Goal: Information Seeking & Learning: Learn about a topic

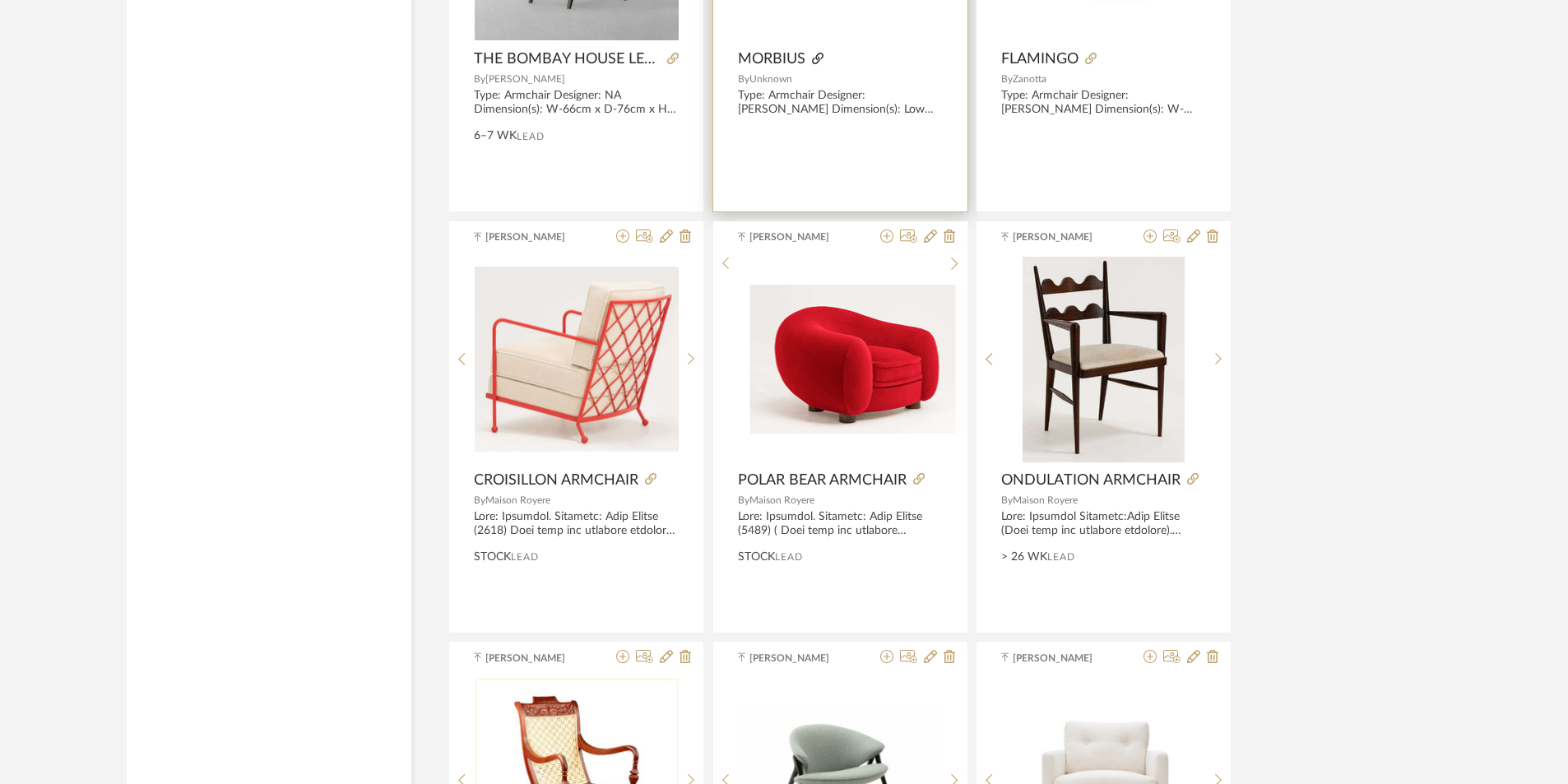
scroll to position [8189, 0]
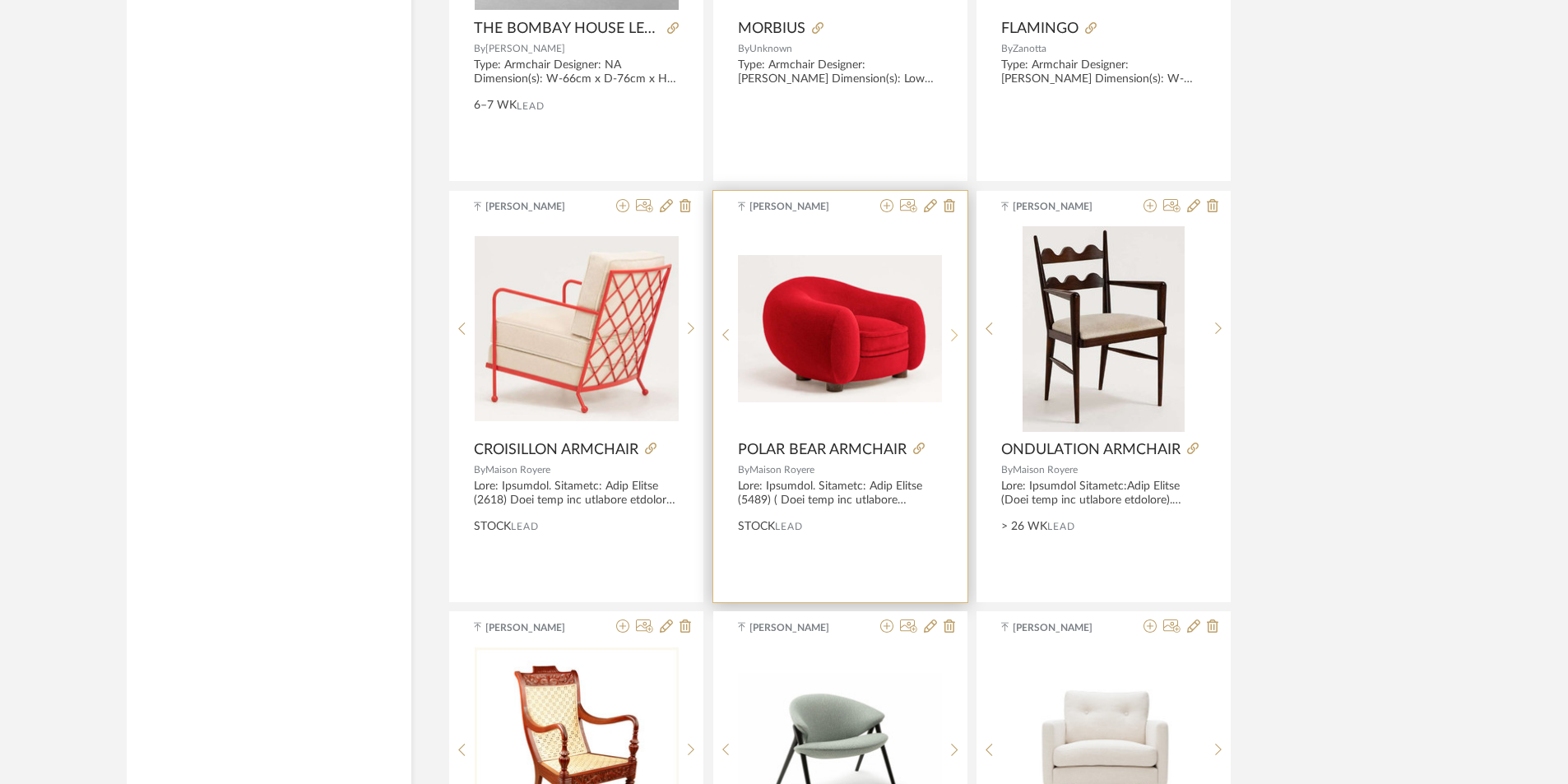
click at [953, 332] on icon at bounding box center [955, 335] width 8 height 14
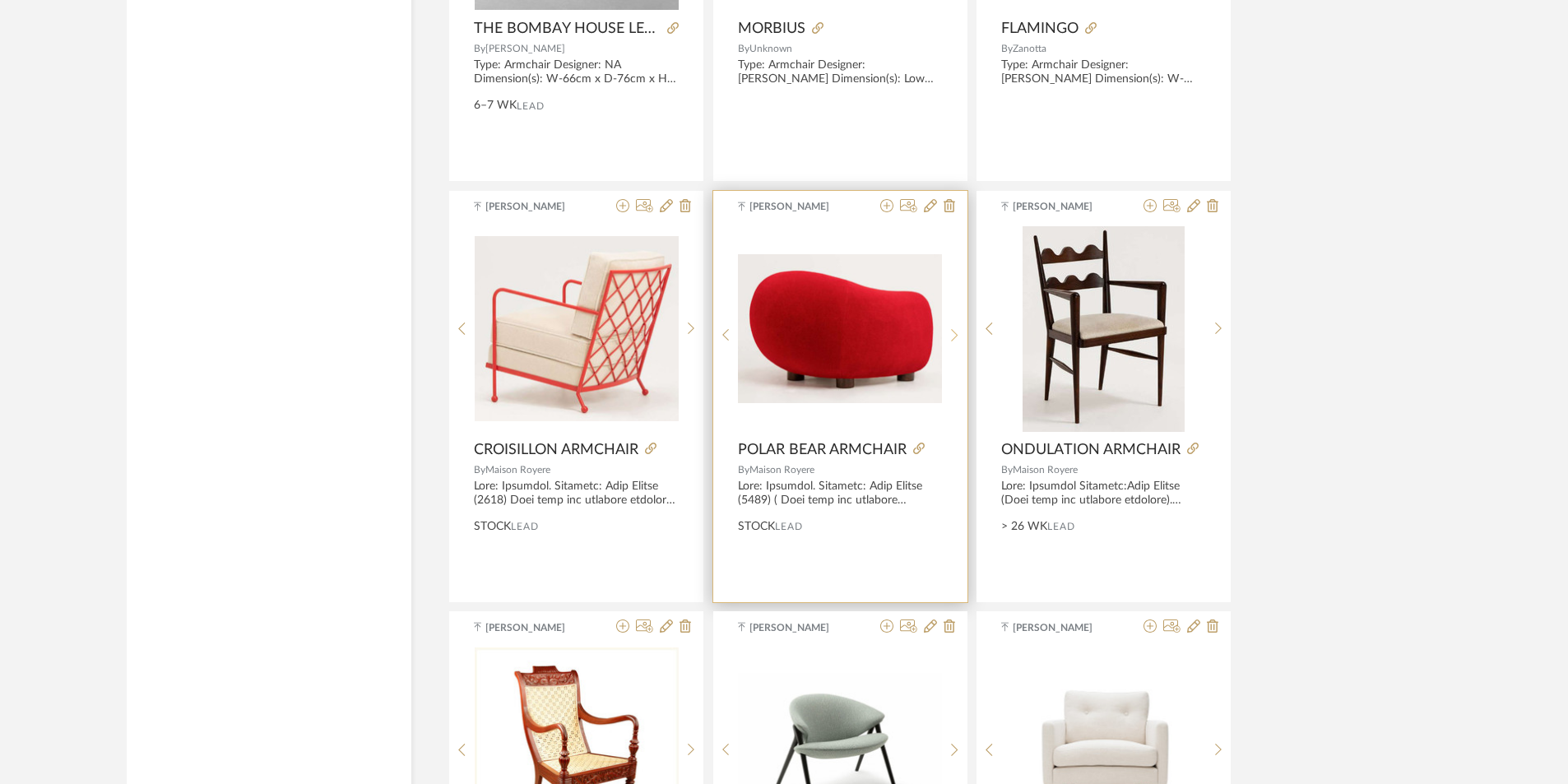
click at [953, 332] on icon at bounding box center [955, 335] width 8 height 14
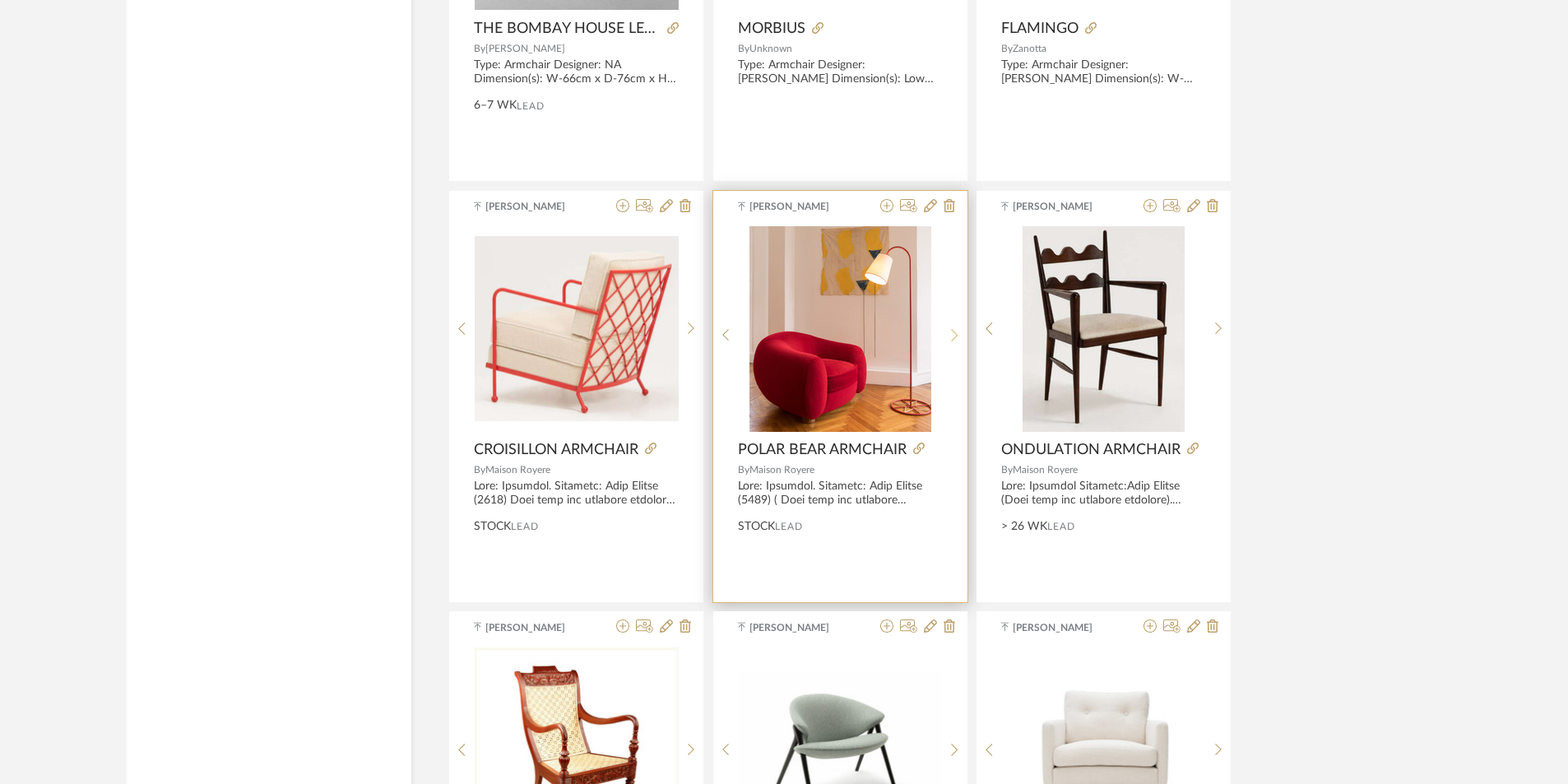
click at [953, 332] on icon at bounding box center [955, 335] width 8 height 14
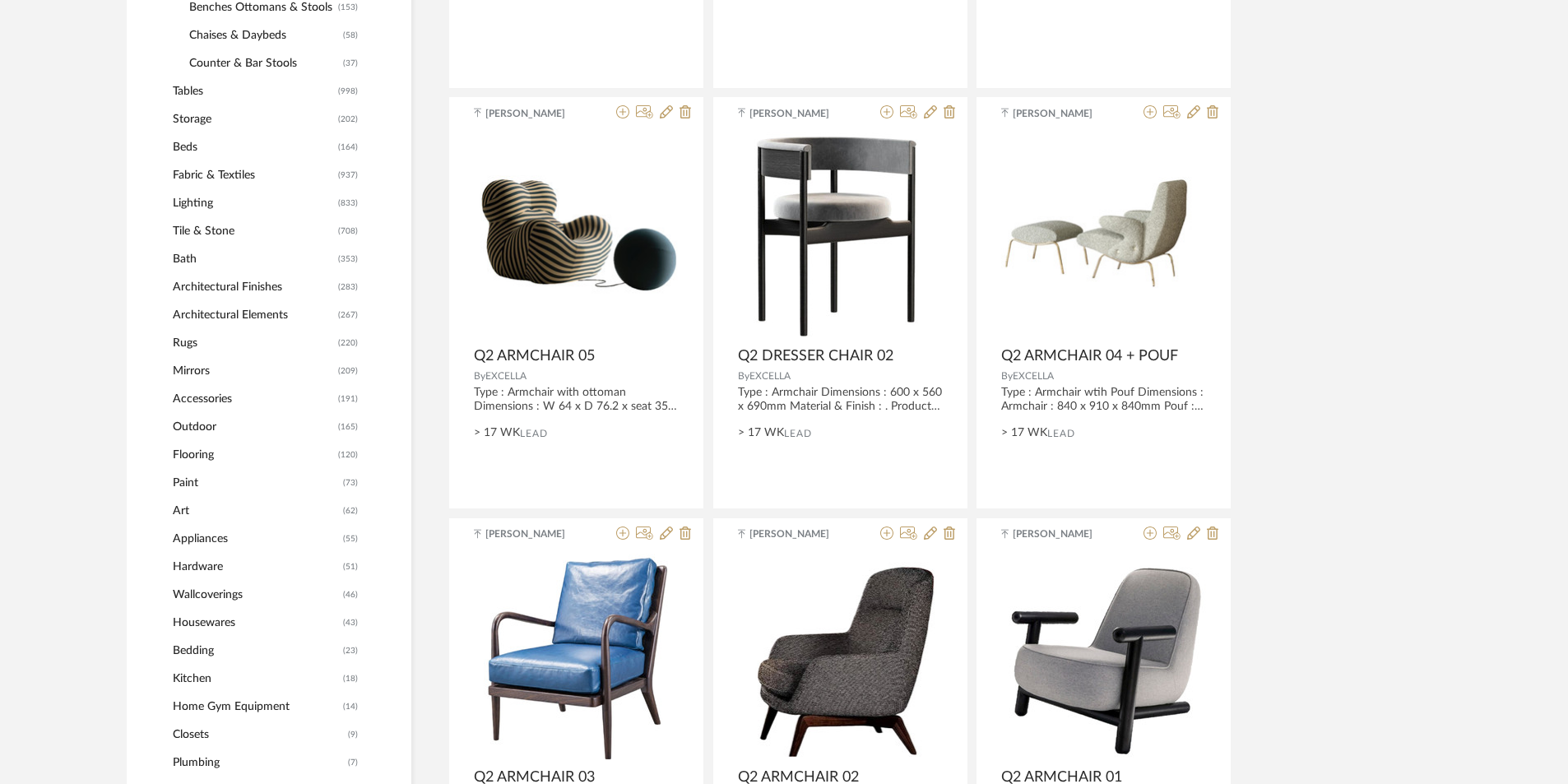
scroll to position [1117, 0]
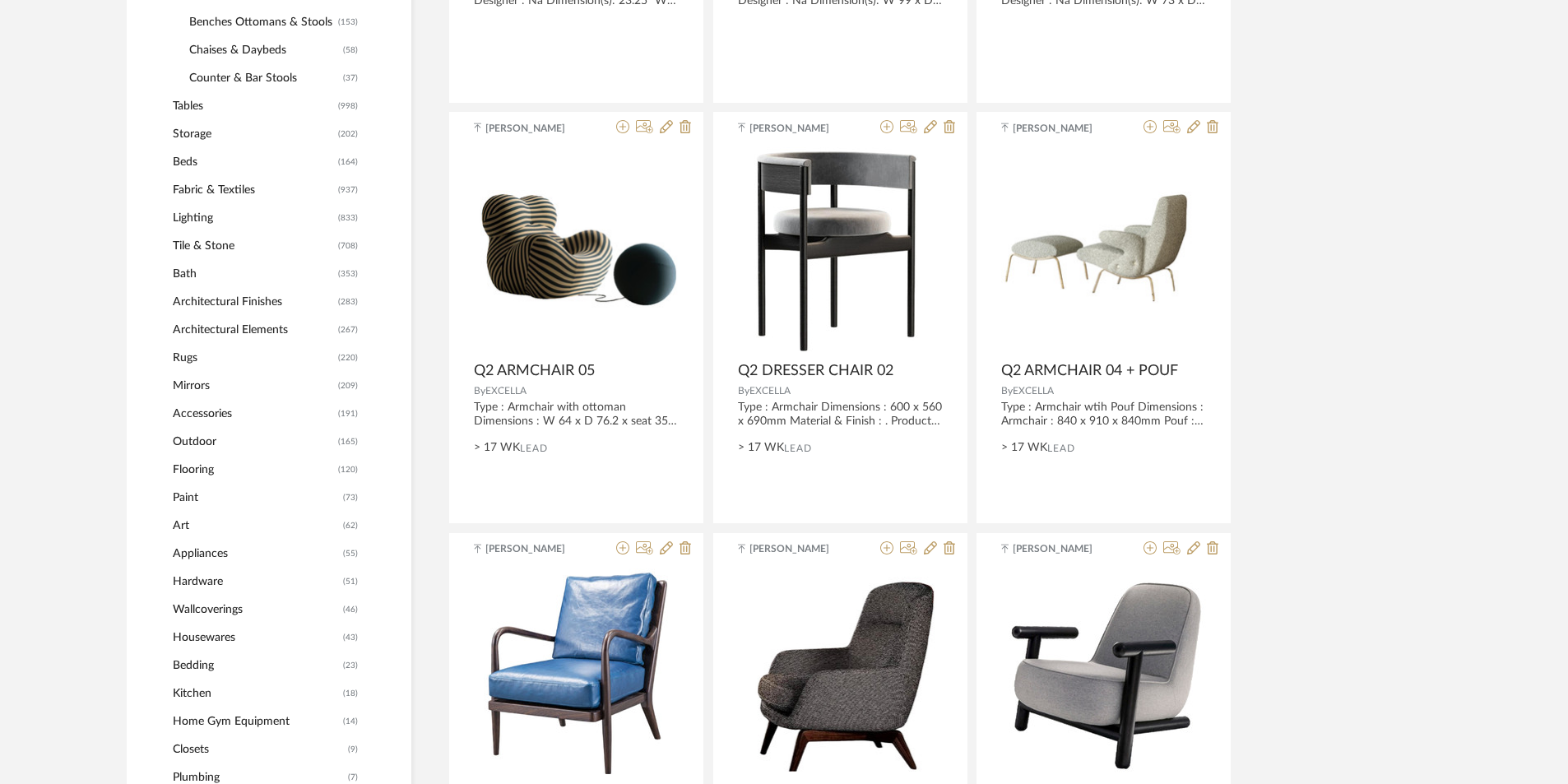
click at [196, 347] on span "Rugs" at bounding box center [253, 357] width 161 height 27
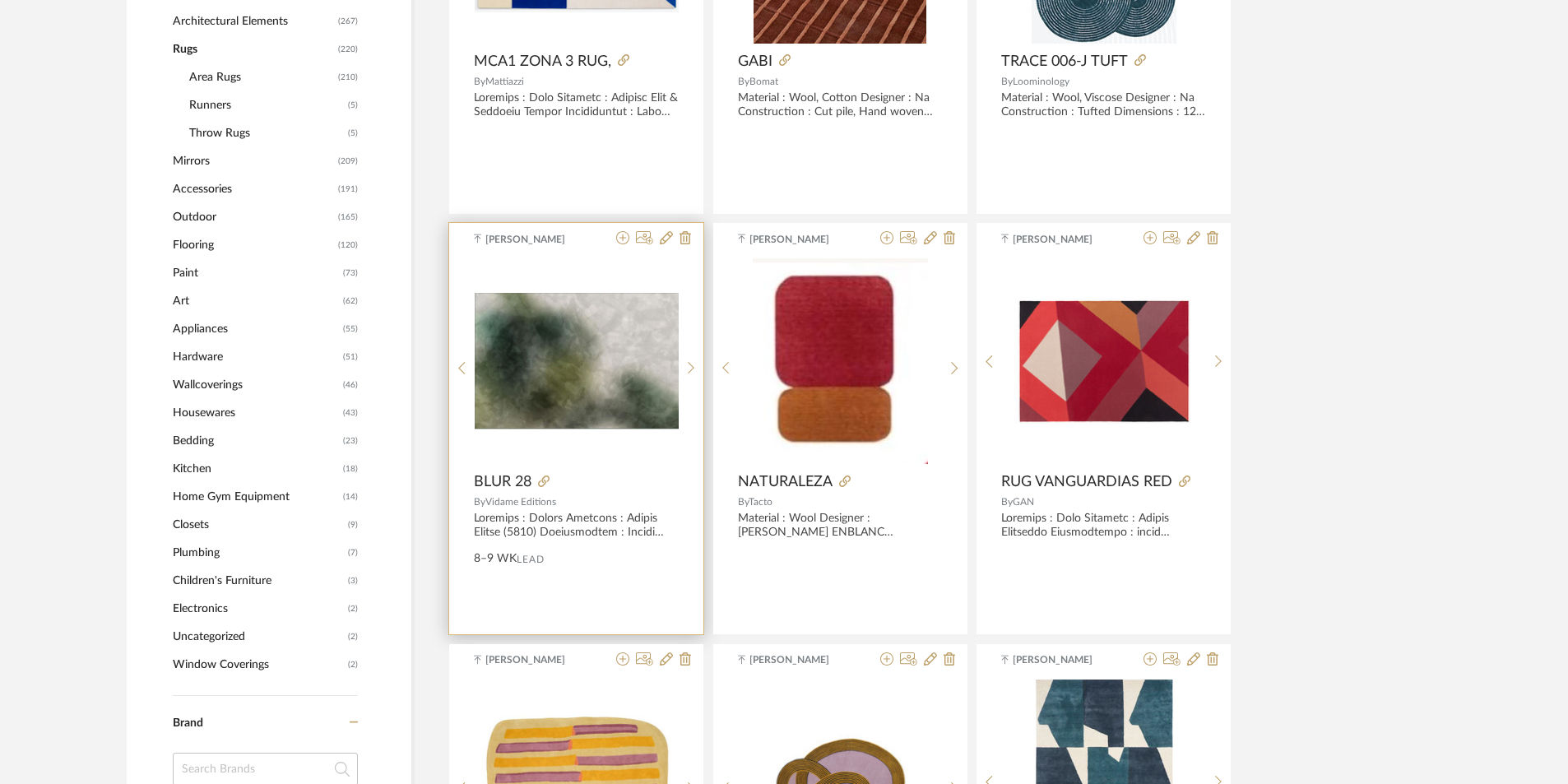
scroll to position [870, 0]
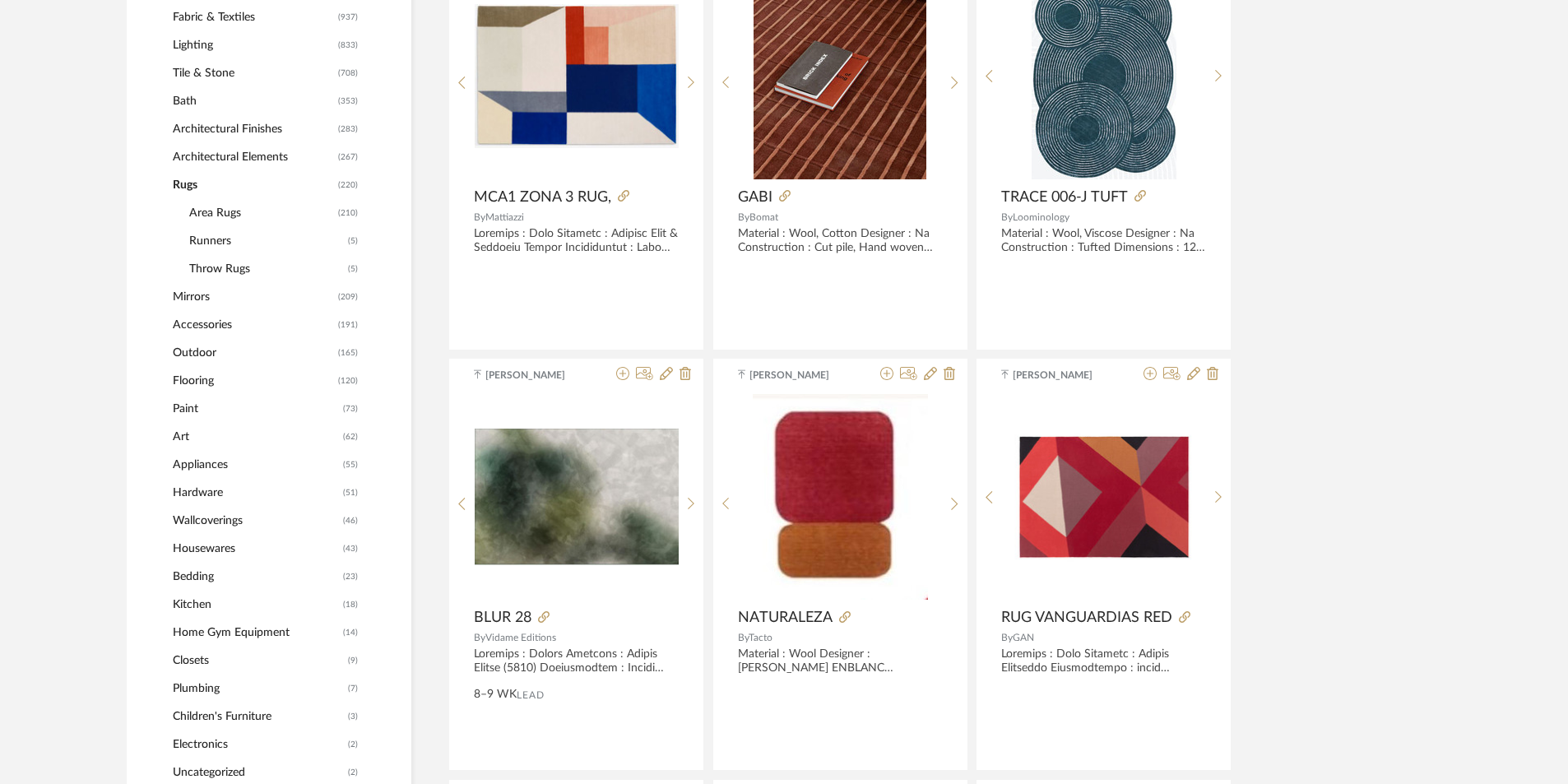
click at [231, 270] on span "Throw Rugs" at bounding box center [267, 268] width 155 height 27
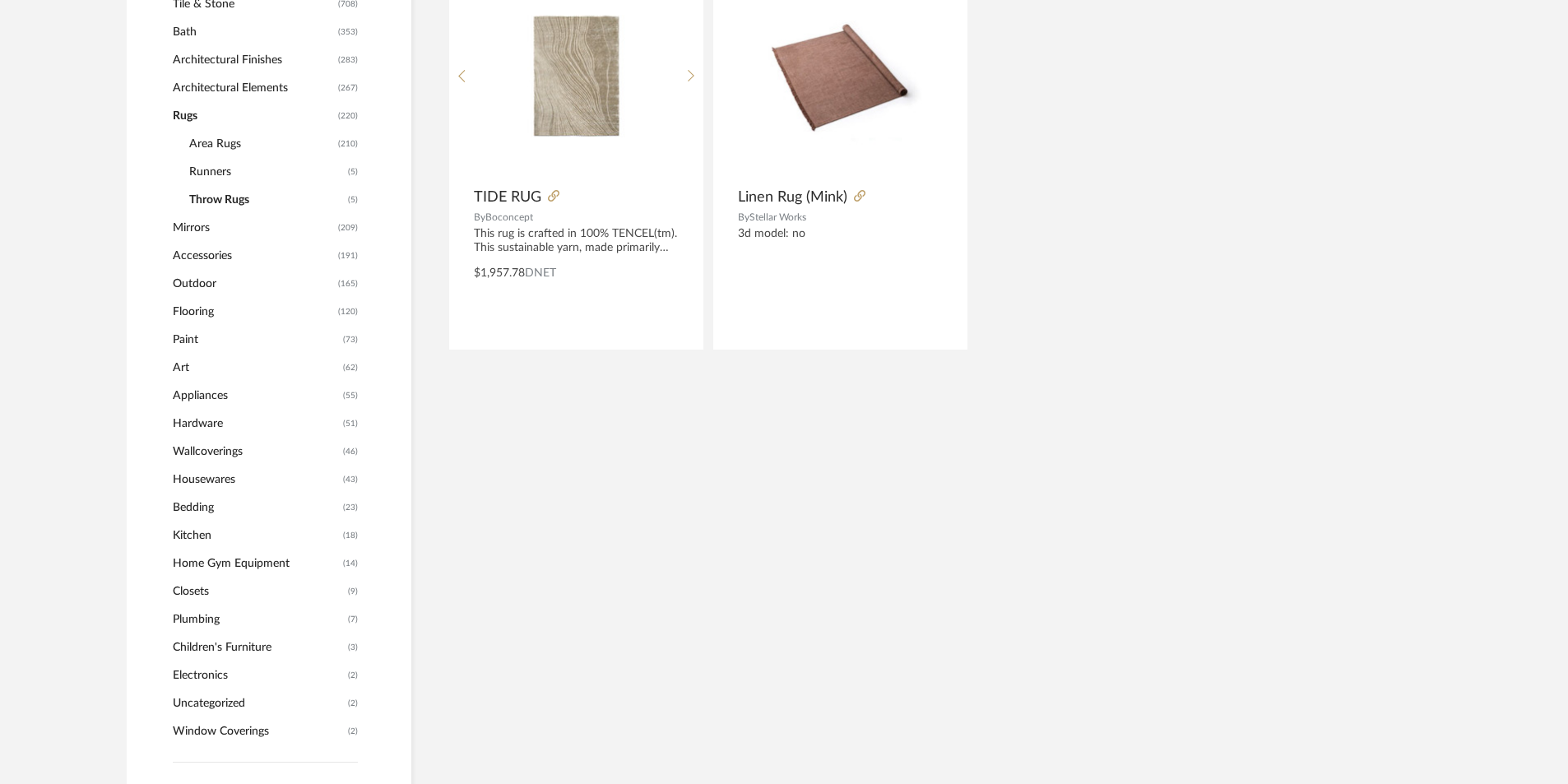
scroll to position [801, 0]
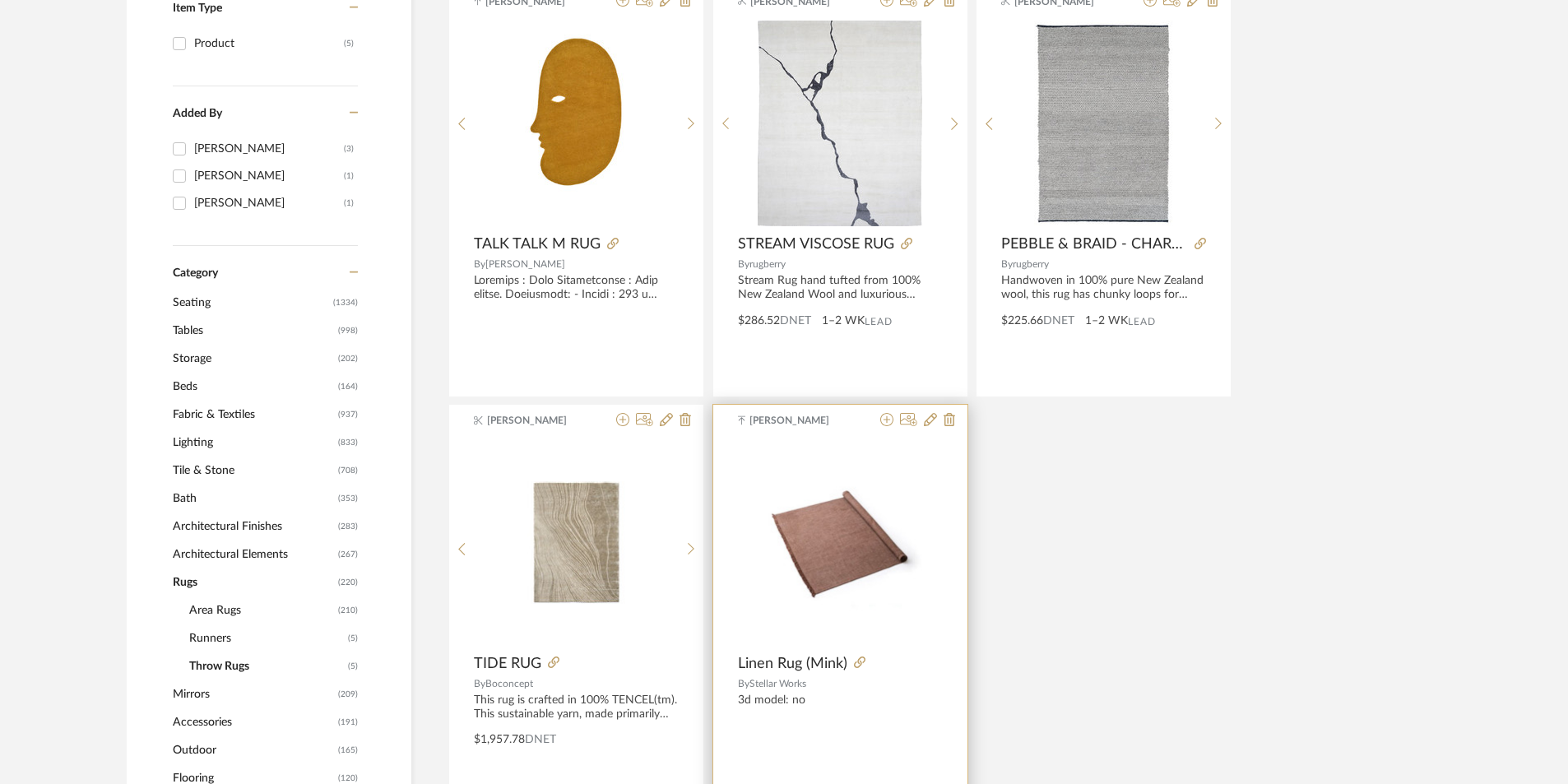
scroll to position [390, 0]
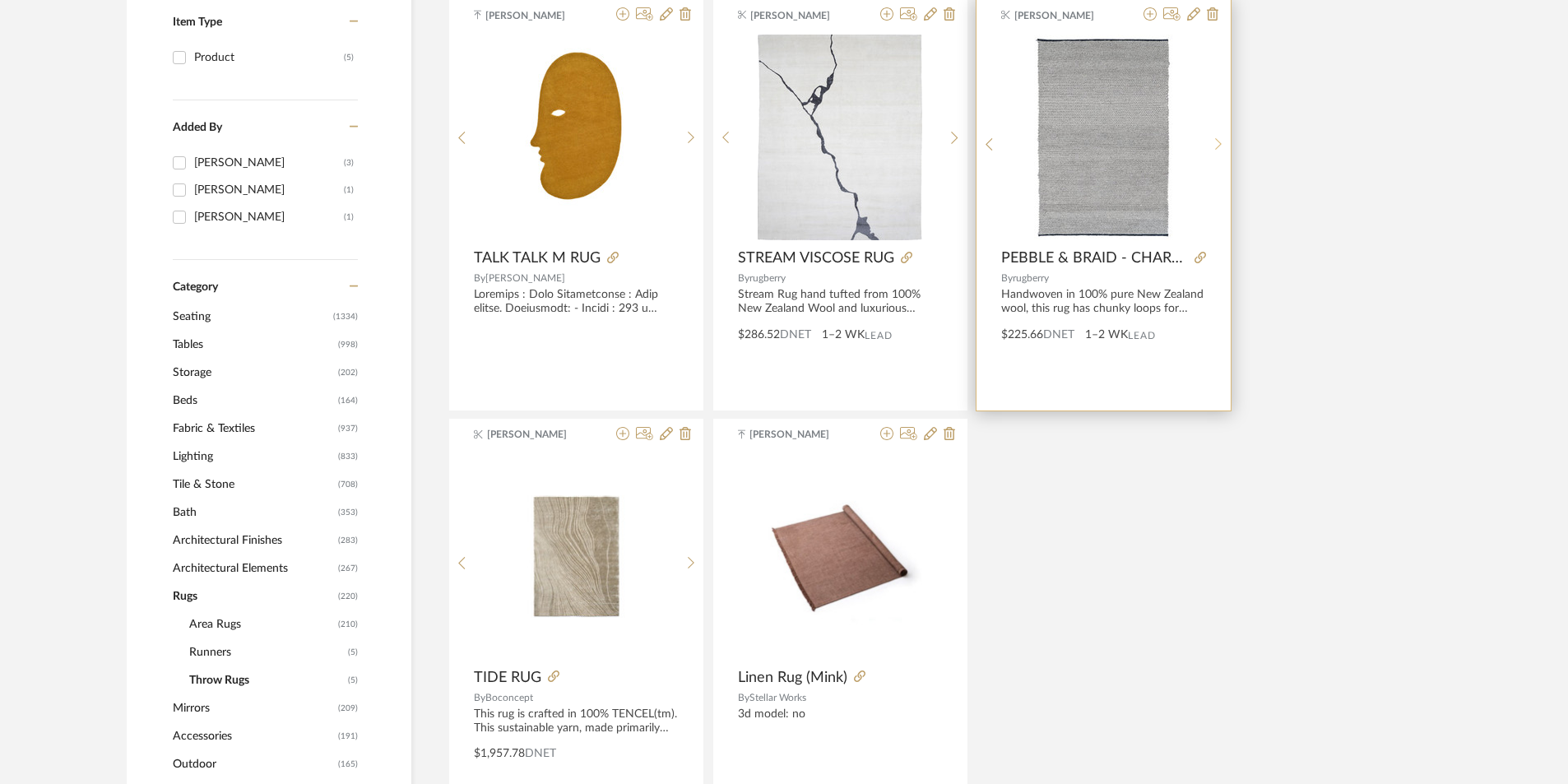
click at [1219, 135] on div at bounding box center [1219, 143] width 26 height 219
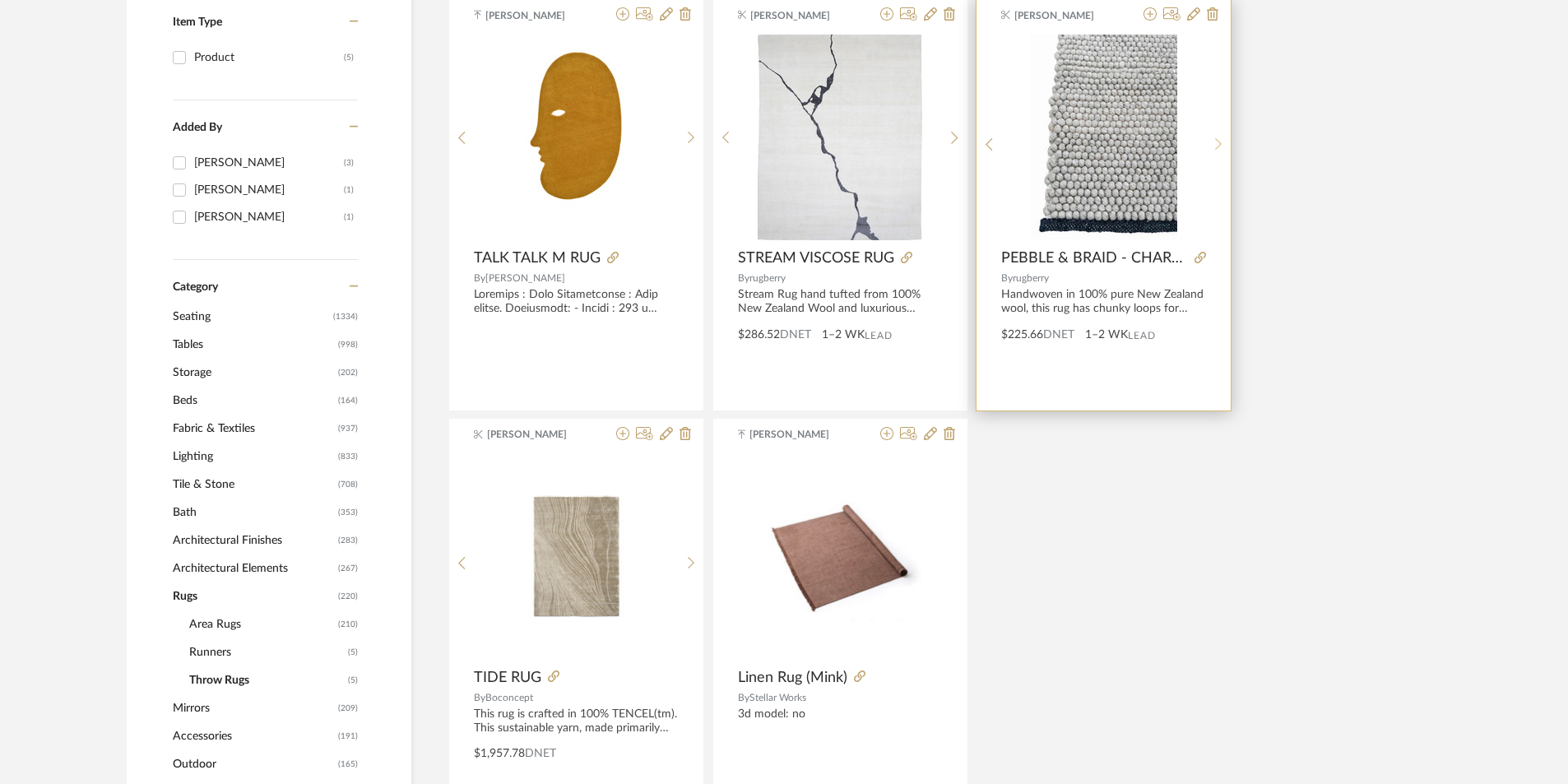
click at [1219, 136] on div at bounding box center [1219, 143] width 26 height 219
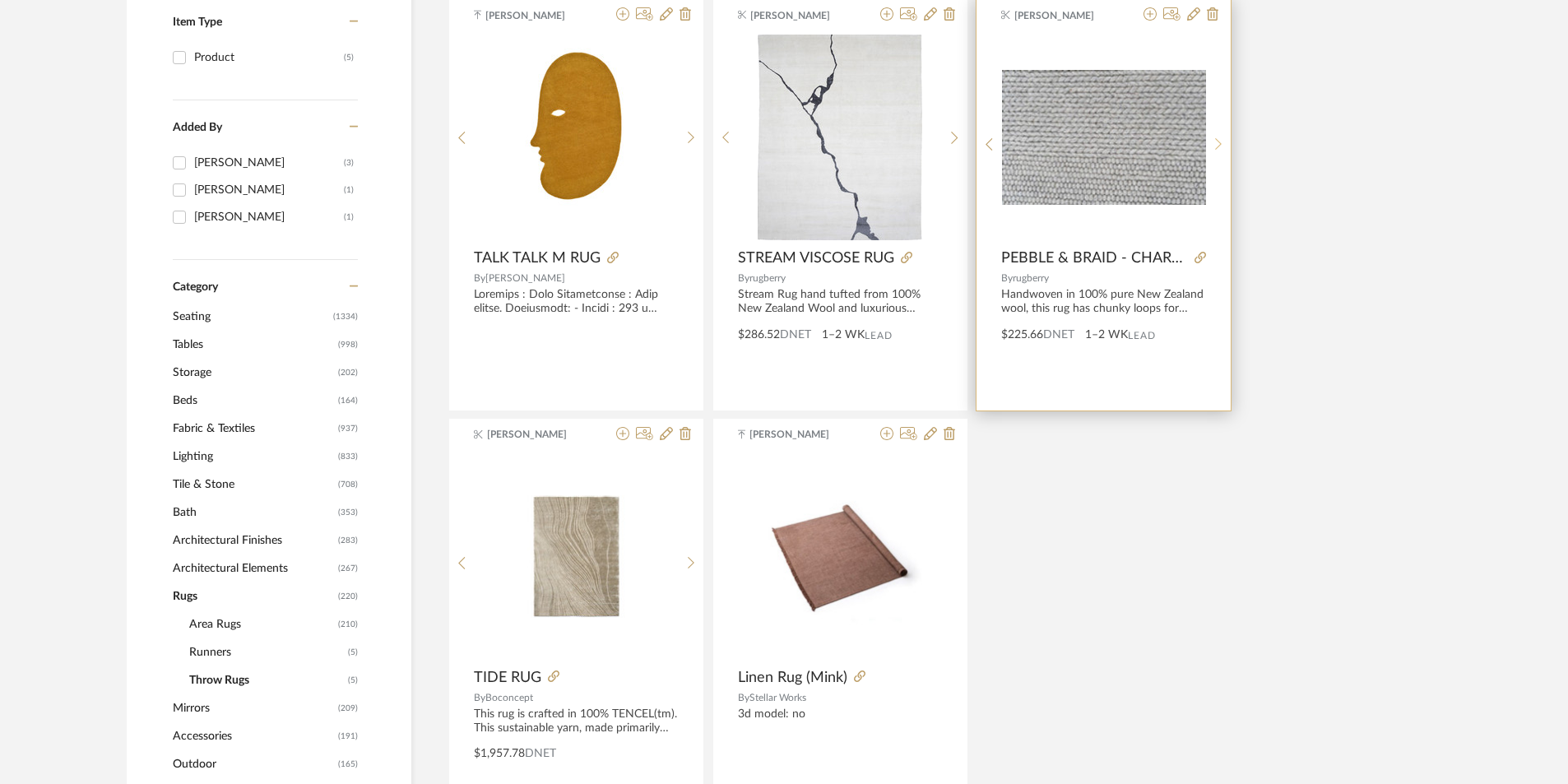
click at [1219, 136] on div at bounding box center [1219, 143] width 26 height 219
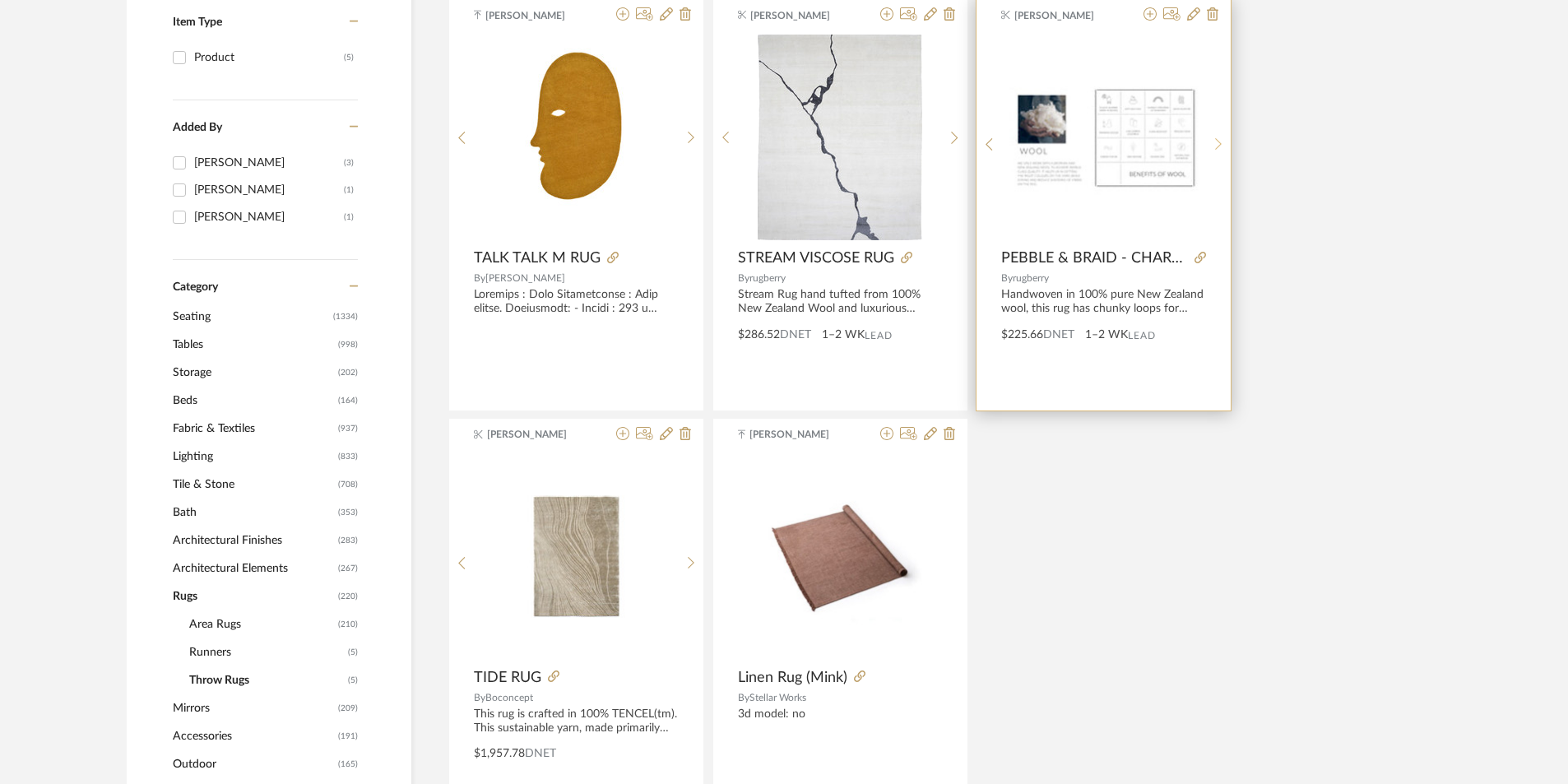
click at [1219, 136] on div at bounding box center [1219, 143] width 26 height 219
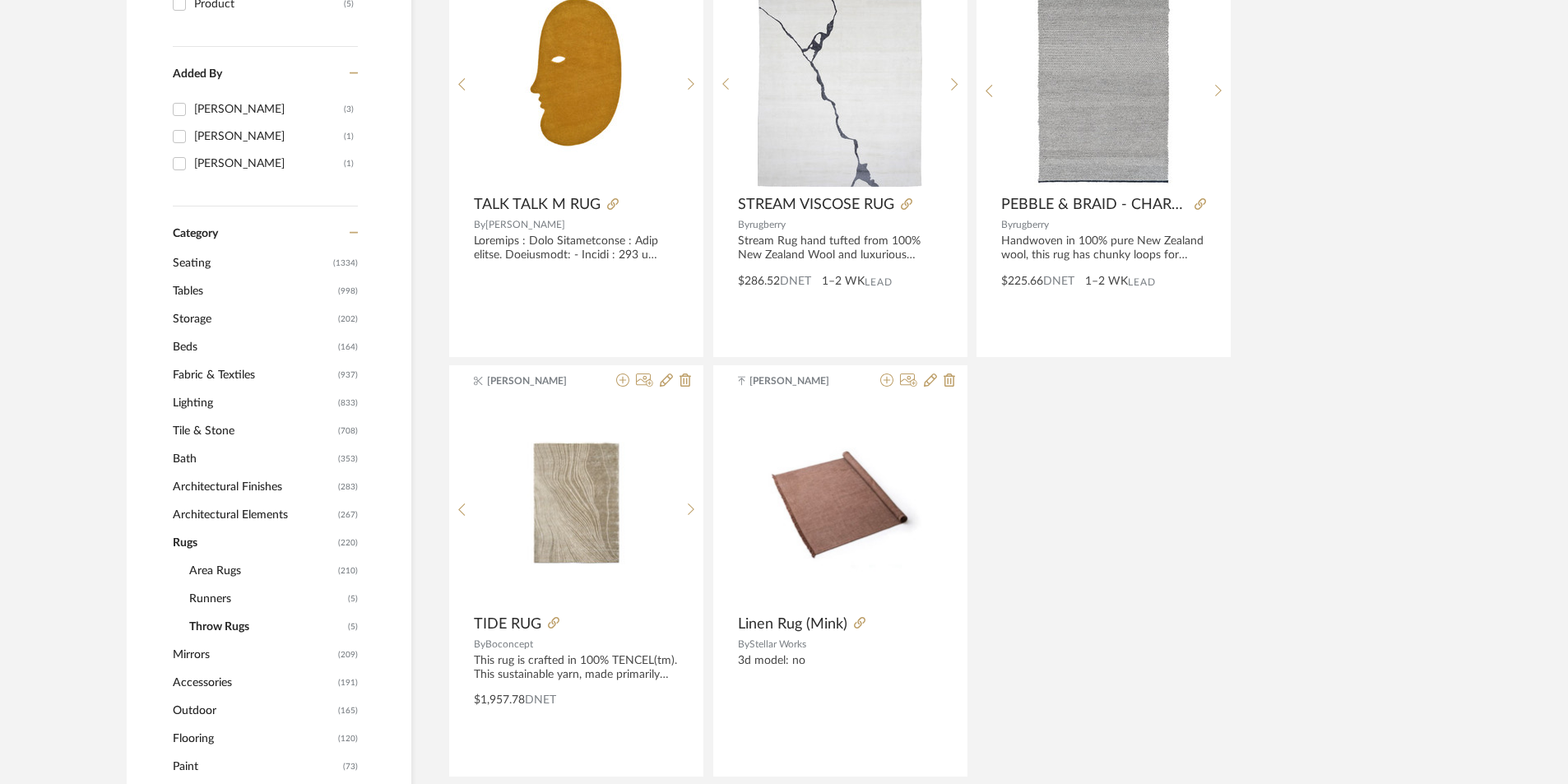
scroll to position [472, 0]
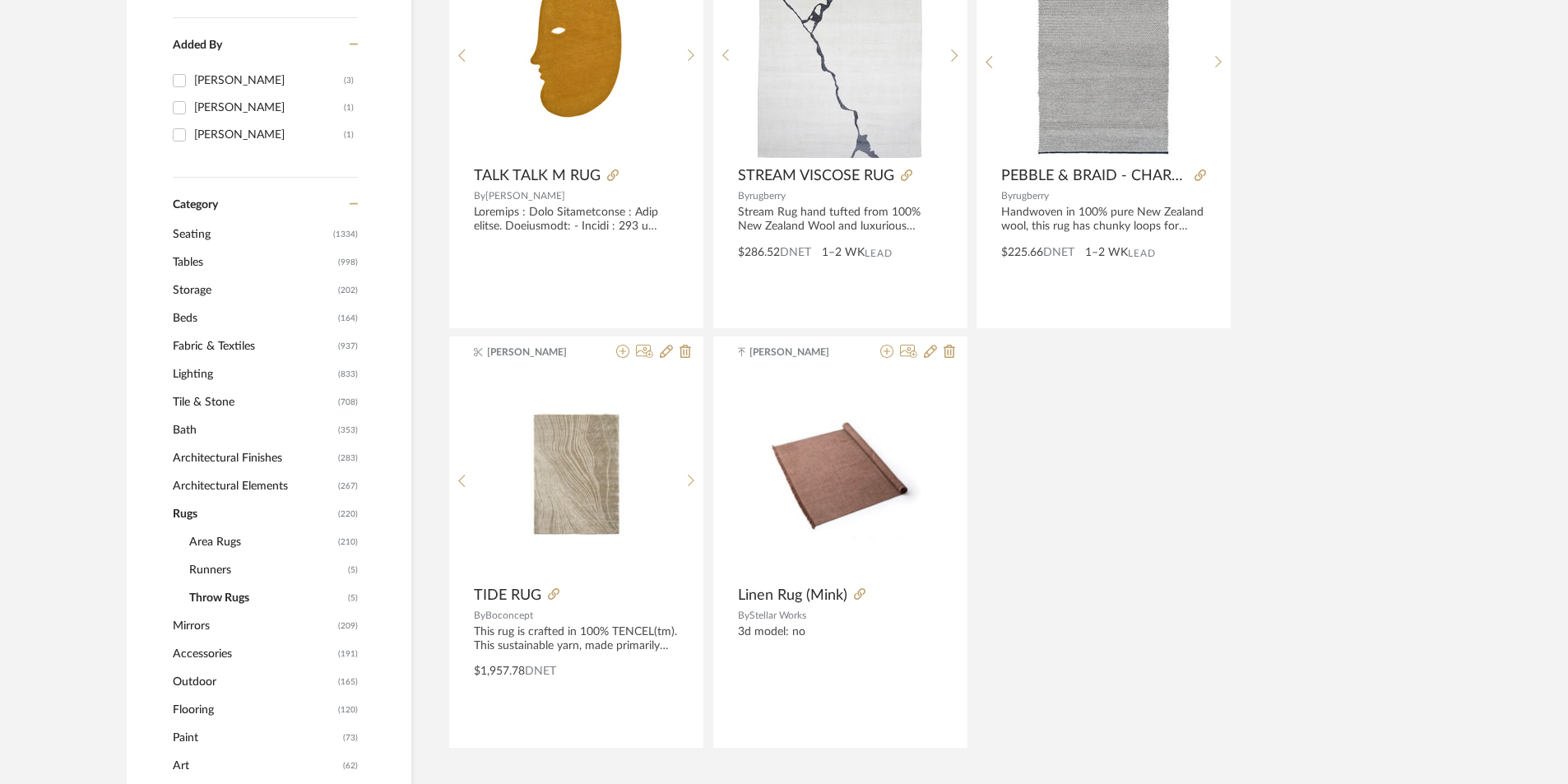
click at [202, 568] on span "Runners" at bounding box center [267, 569] width 155 height 27
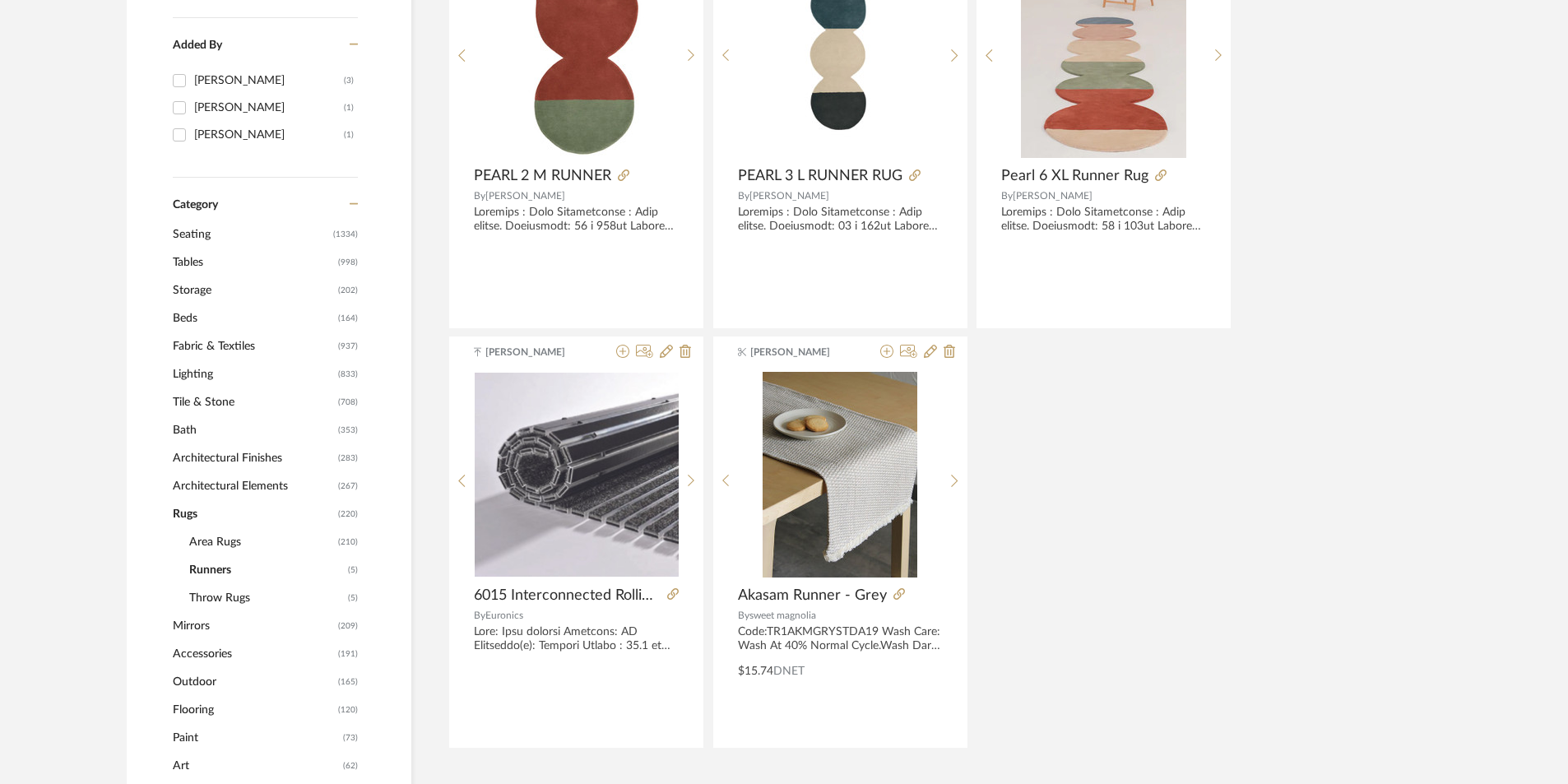
click at [218, 543] on span "Area Rugs" at bounding box center [262, 541] width 145 height 27
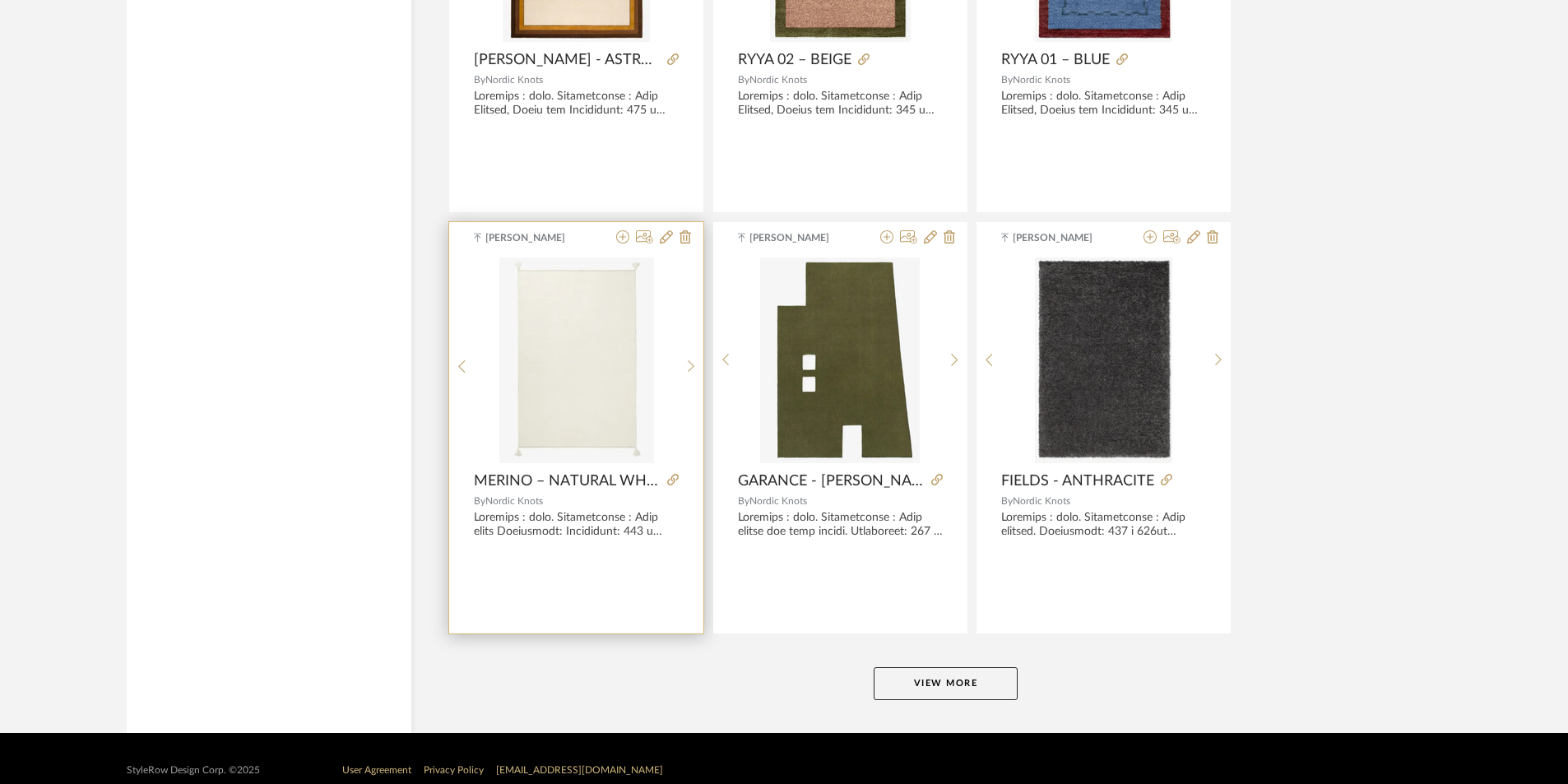
scroll to position [4817, 0]
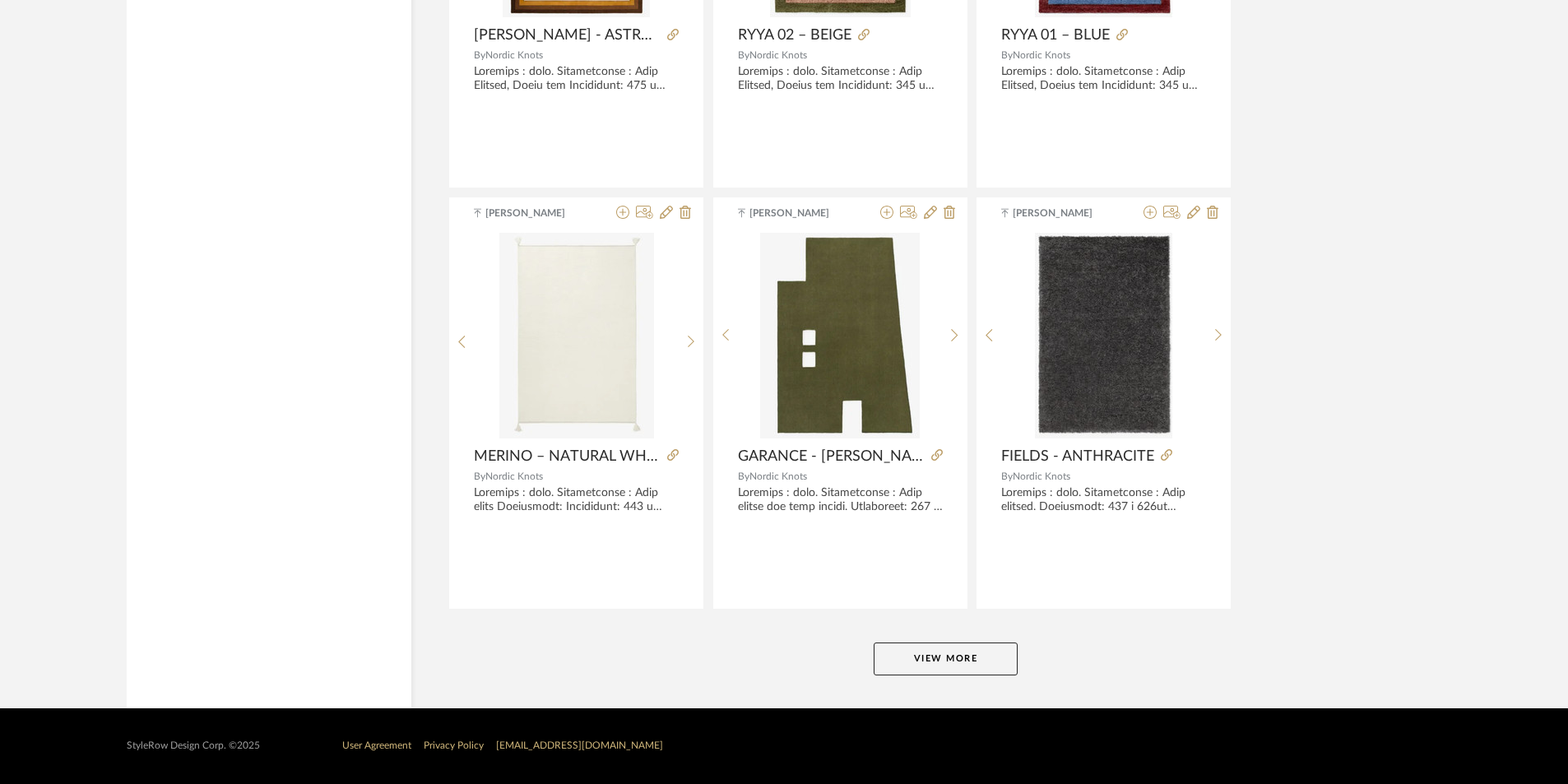
click at [959, 666] on button "View More" at bounding box center [946, 658] width 144 height 33
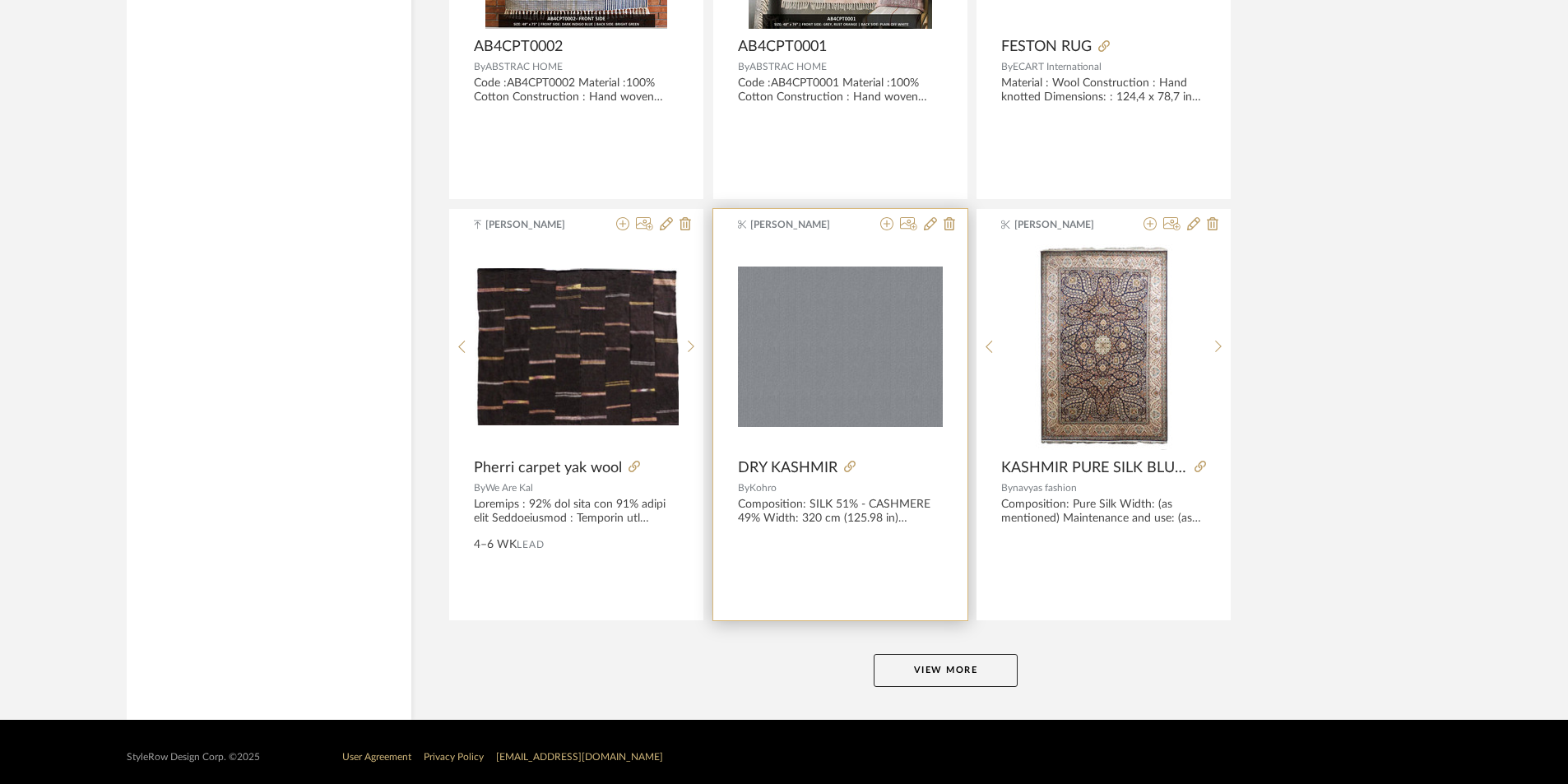
scroll to position [9865, 0]
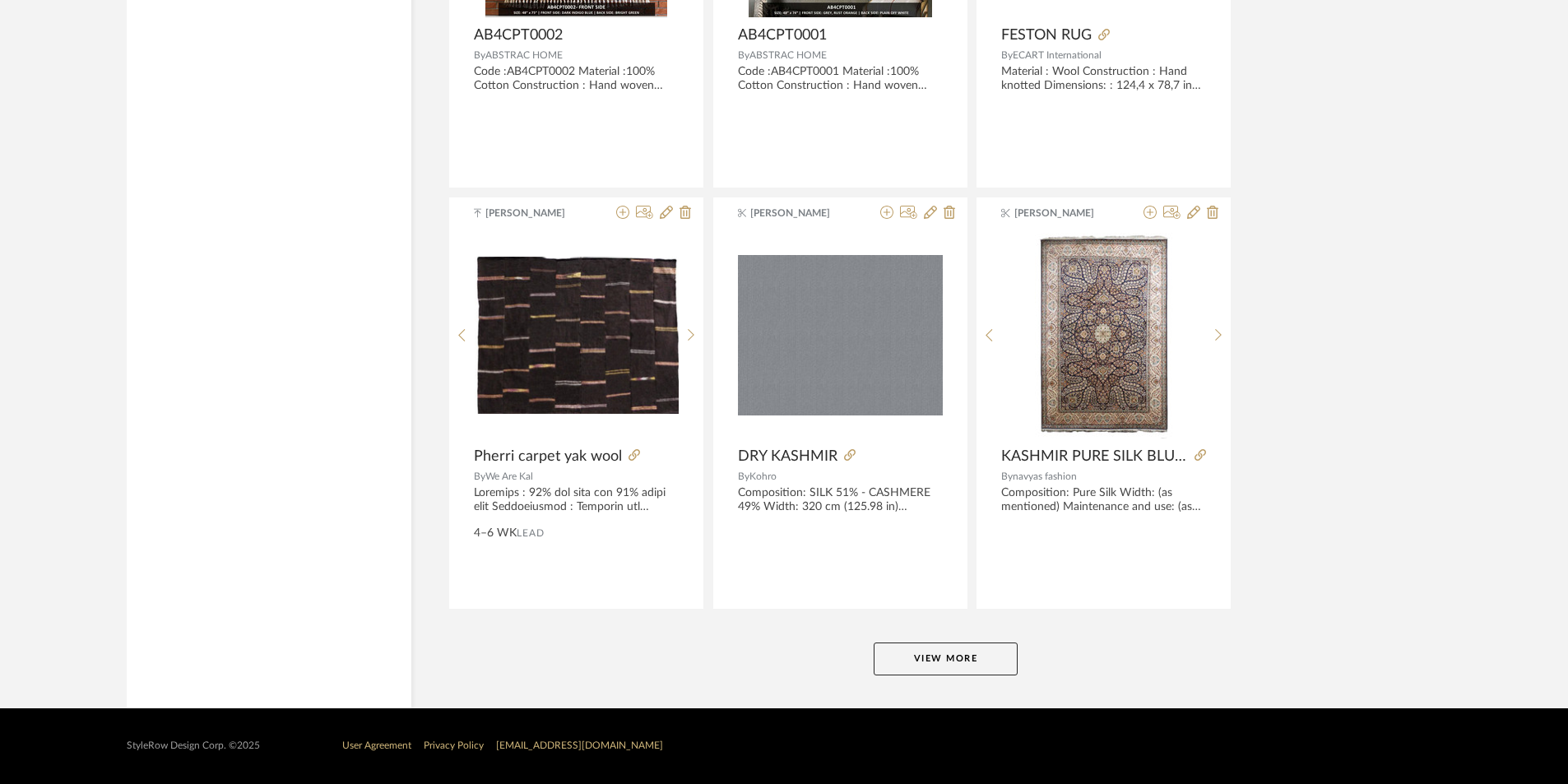
click at [933, 647] on button "View More" at bounding box center [946, 658] width 144 height 33
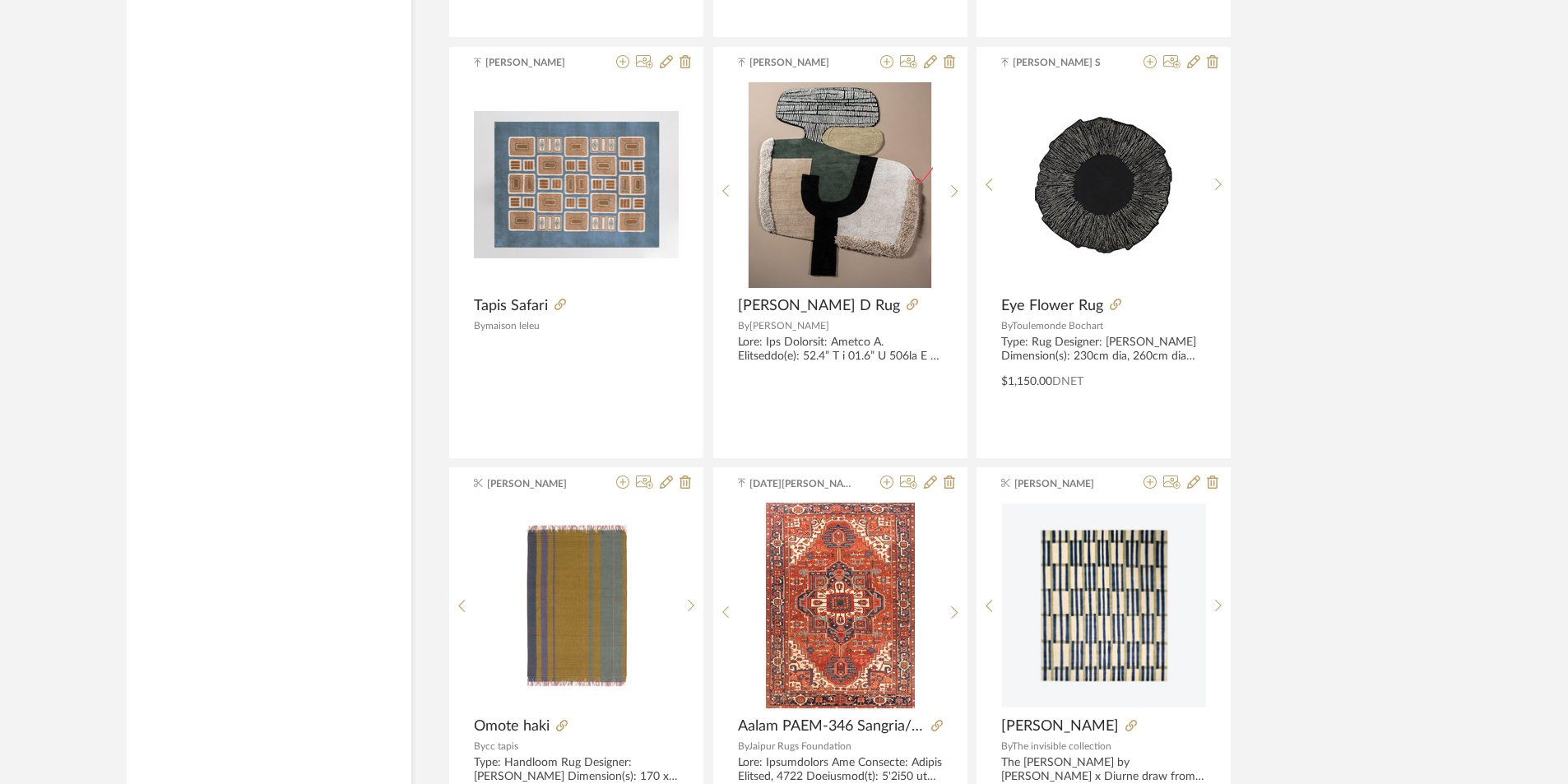
scroll to position [14059, 0]
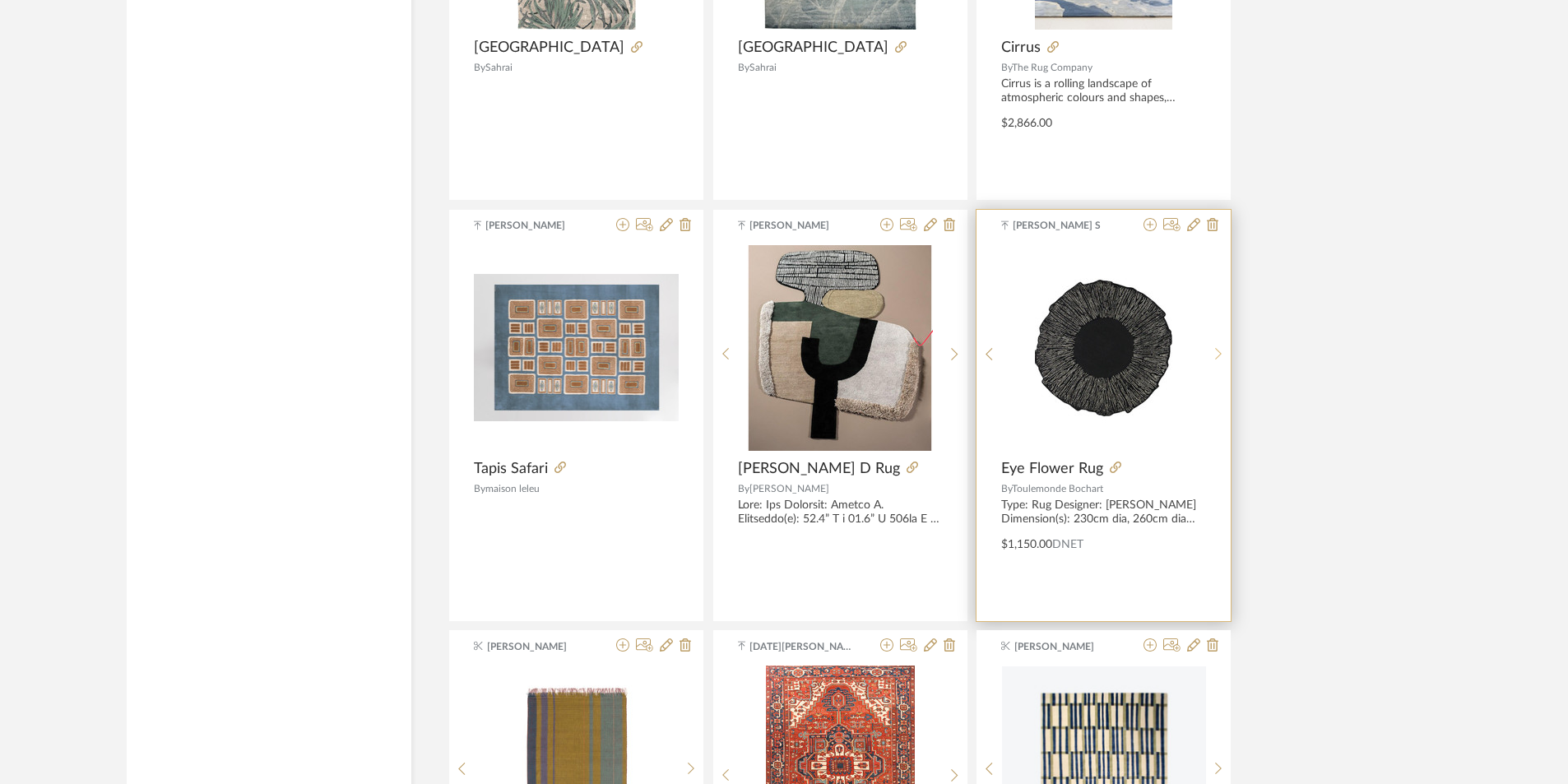
click at [1217, 341] on div at bounding box center [1219, 354] width 26 height 219
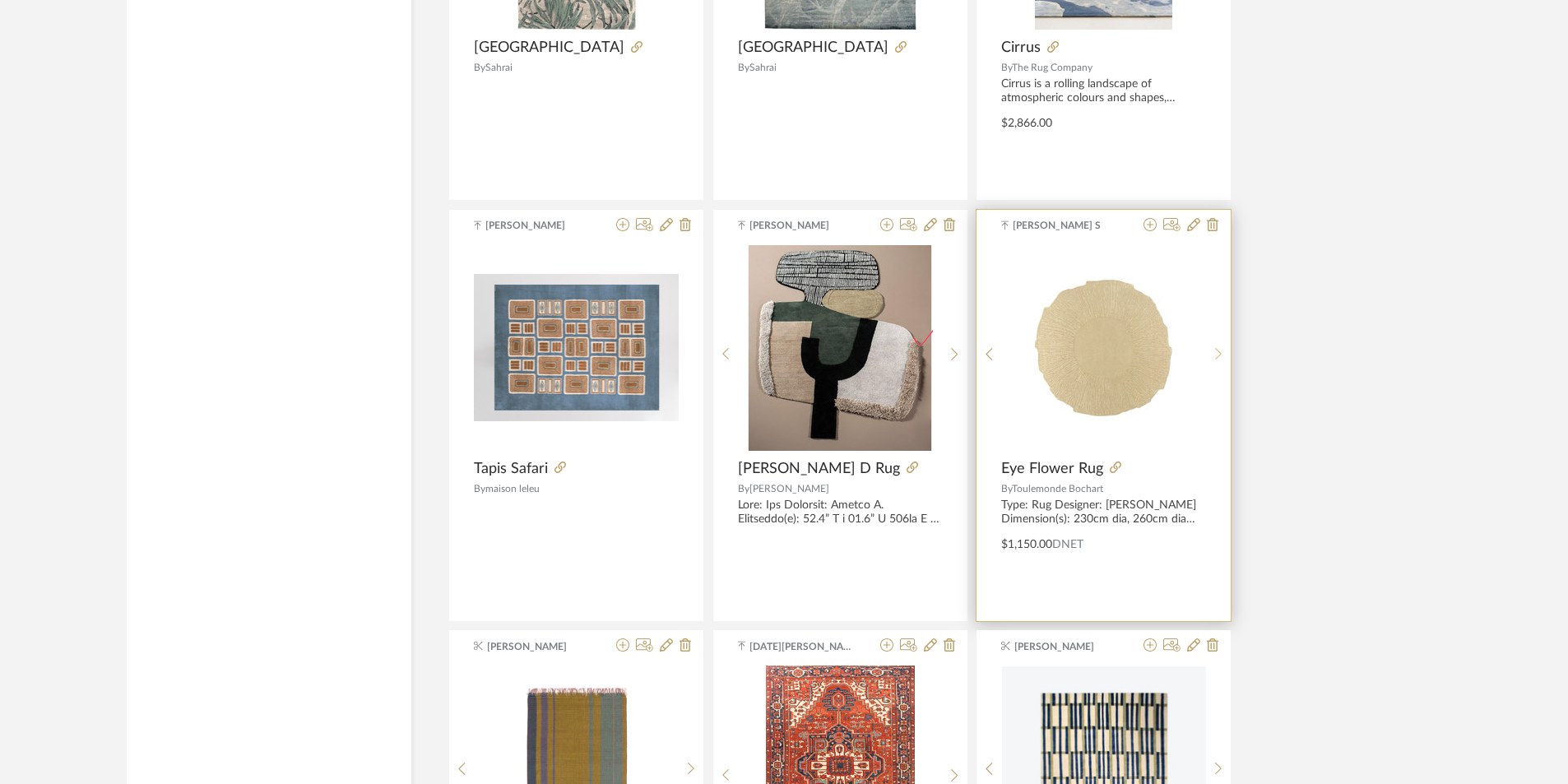
click at [1217, 343] on div at bounding box center [1219, 354] width 26 height 219
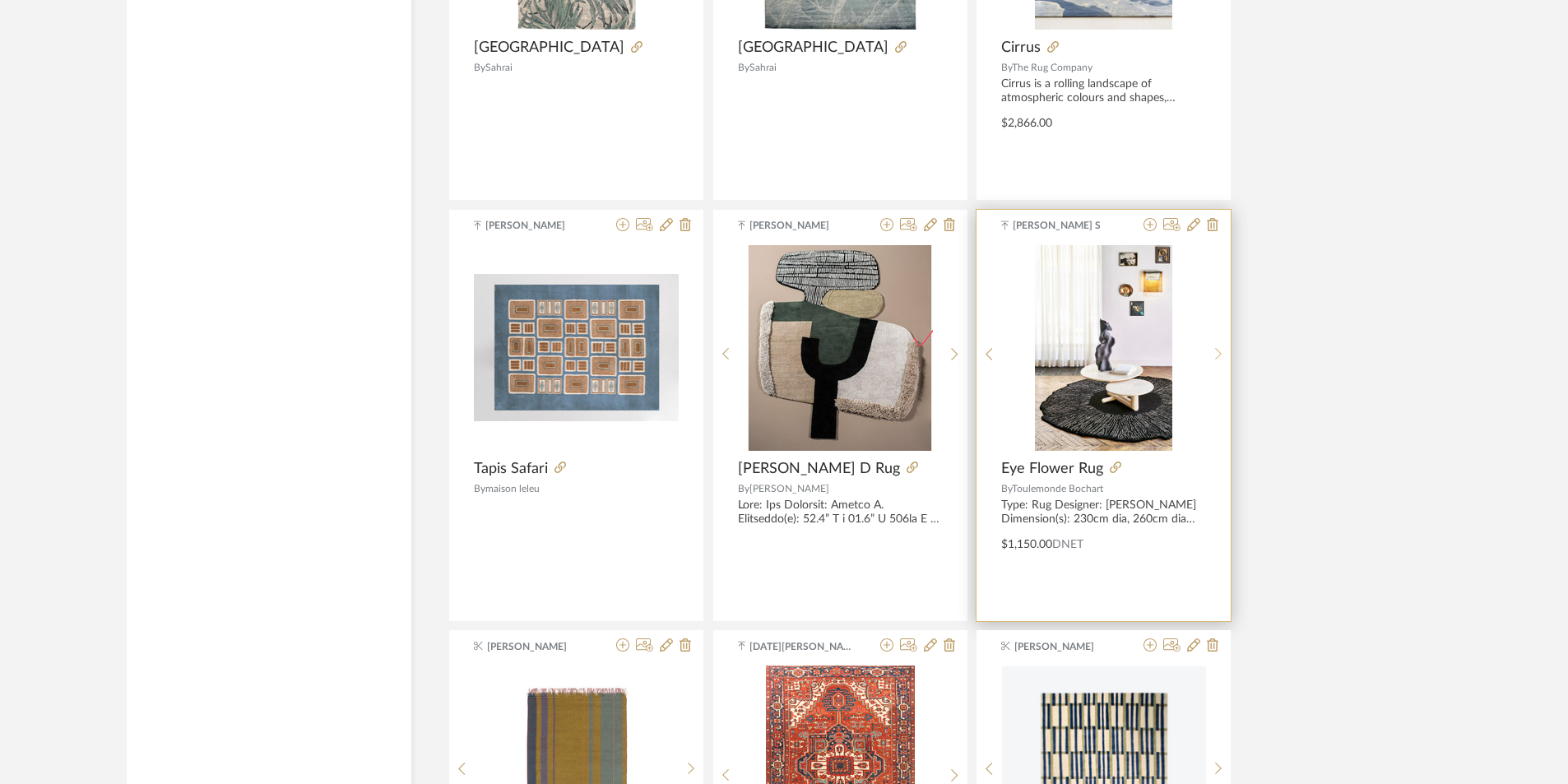
click at [1217, 343] on div at bounding box center [1219, 354] width 26 height 219
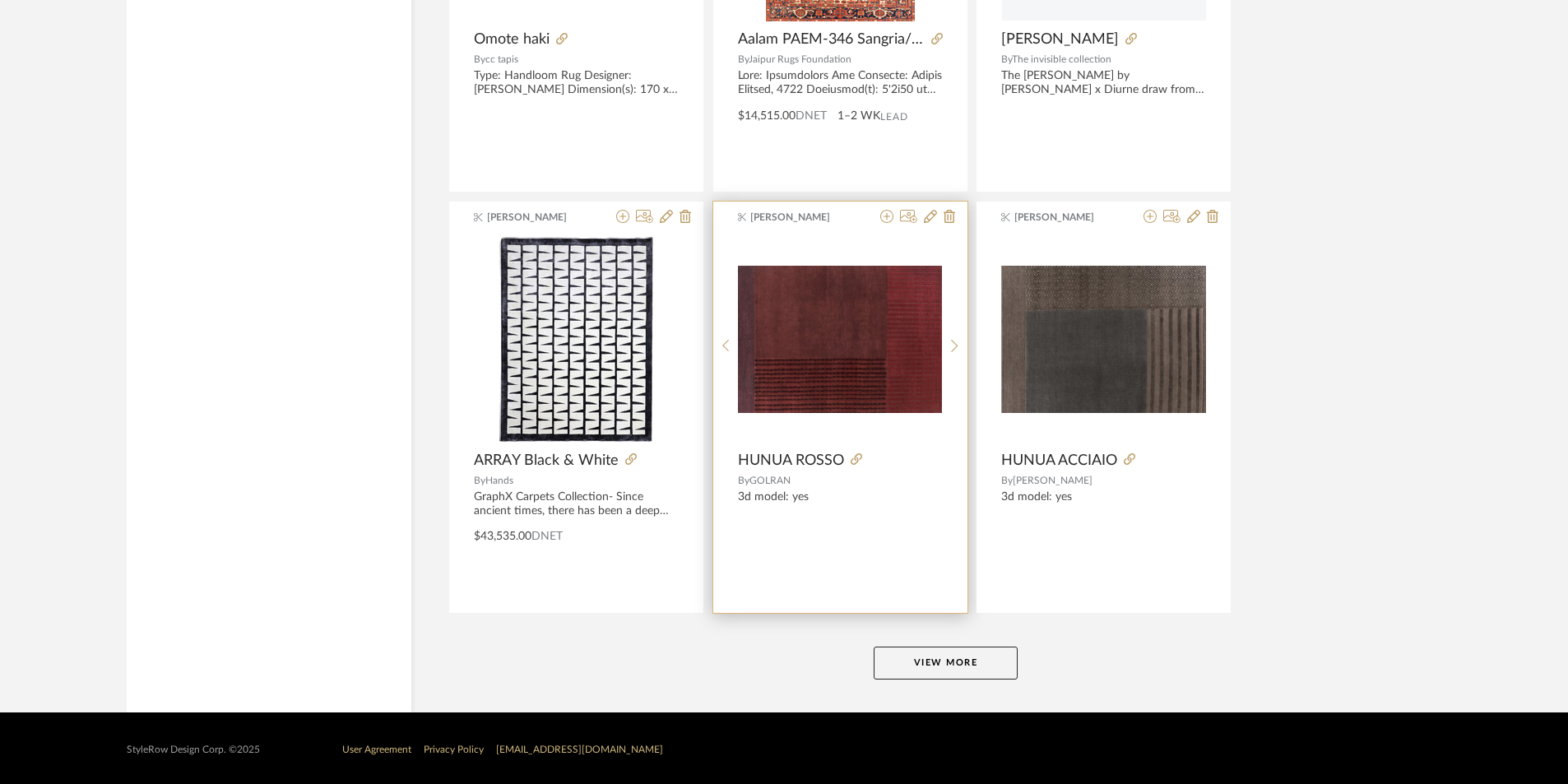
scroll to position [14912, 0]
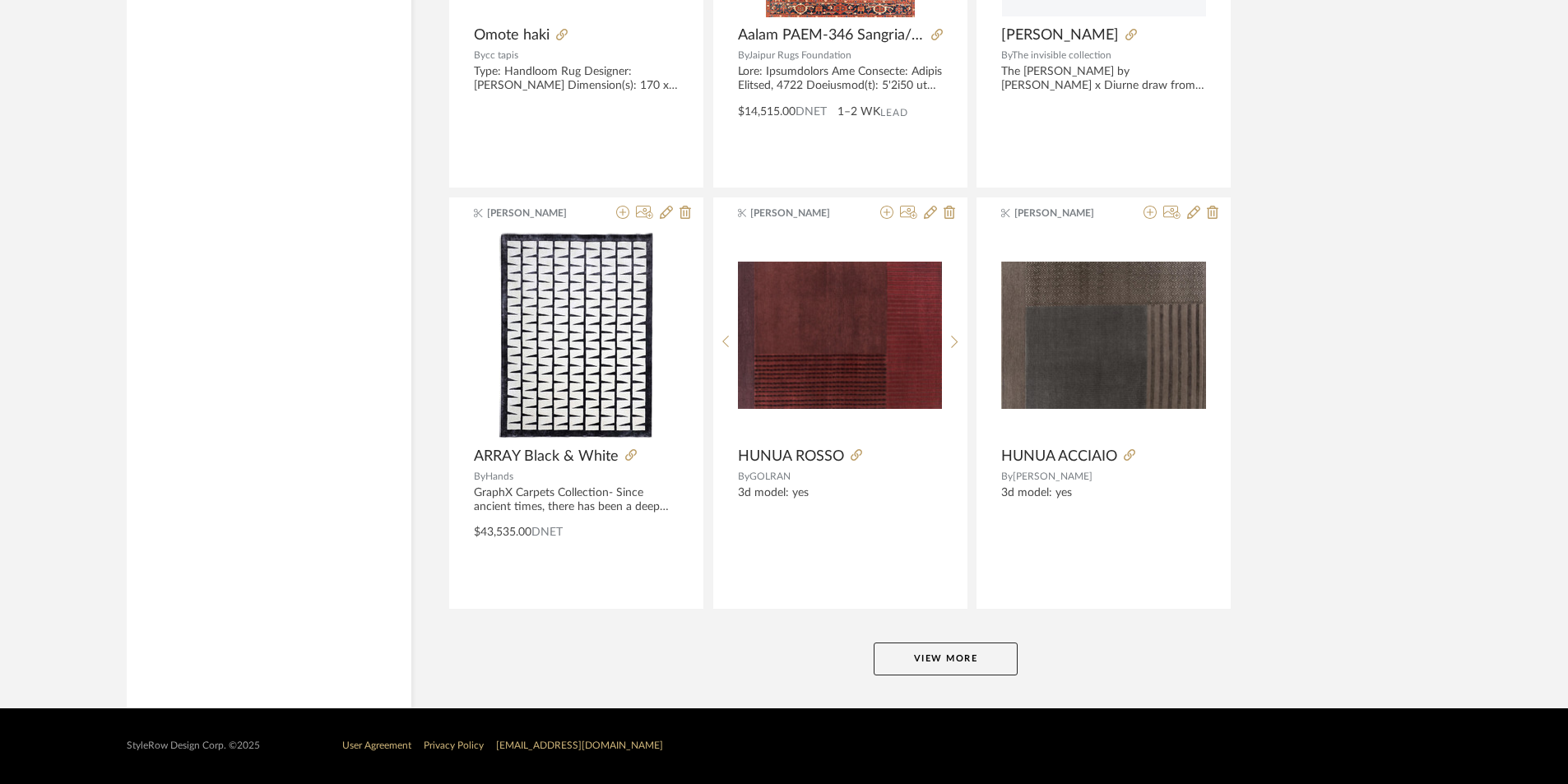
click at [934, 651] on button "View More" at bounding box center [946, 658] width 144 height 33
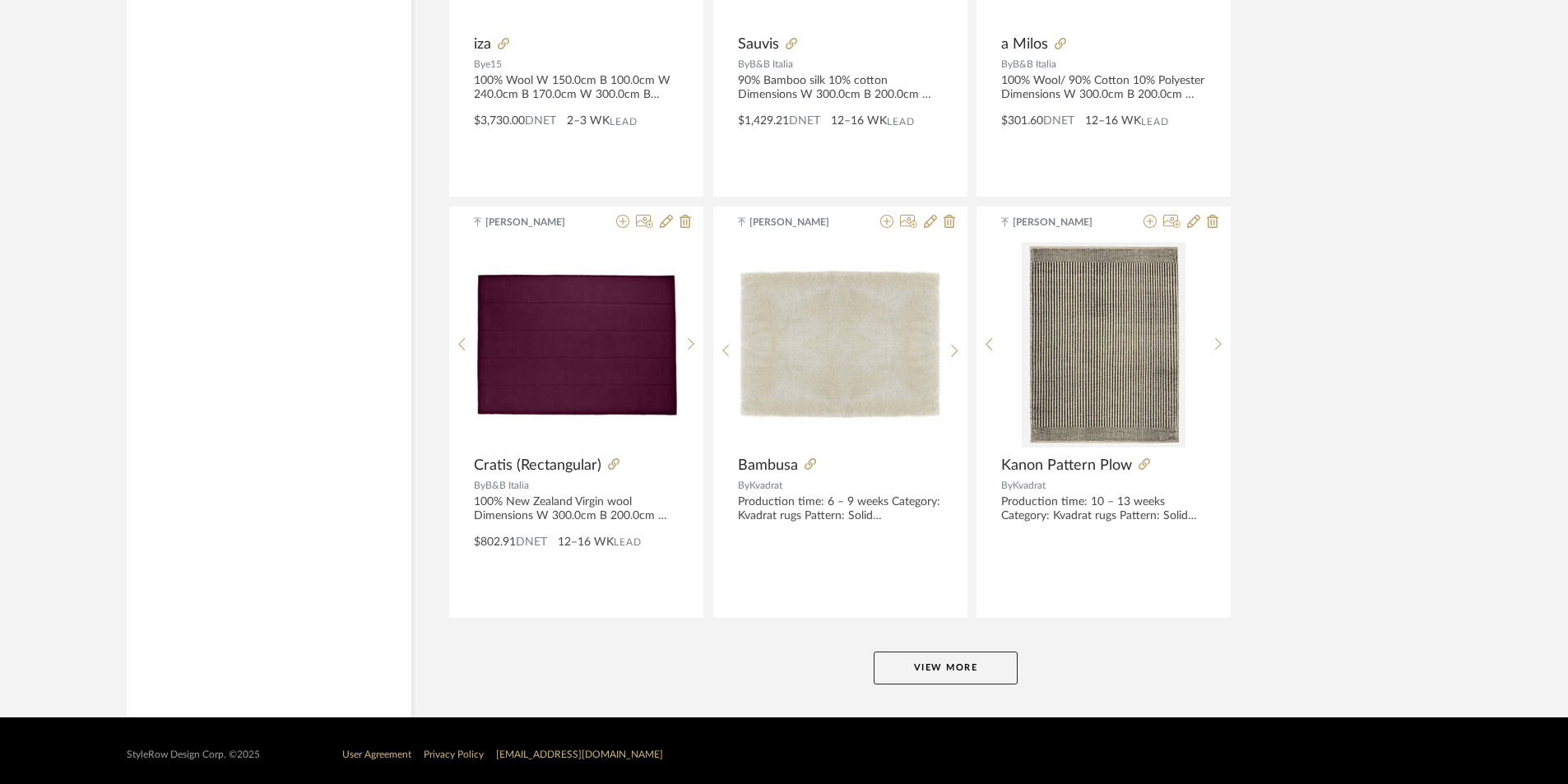
scroll to position [19960, 0]
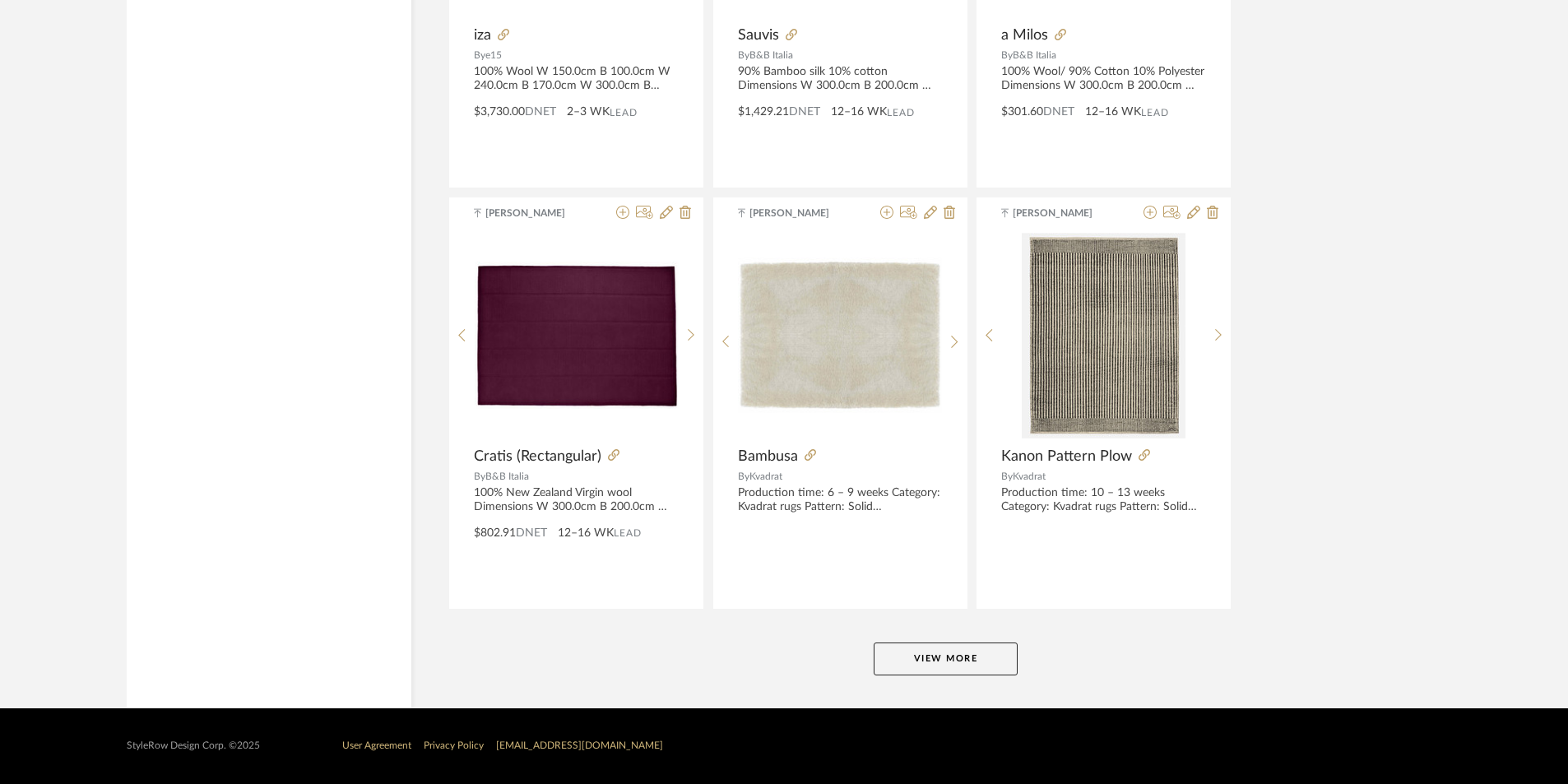
click at [960, 657] on button "View More" at bounding box center [946, 658] width 144 height 33
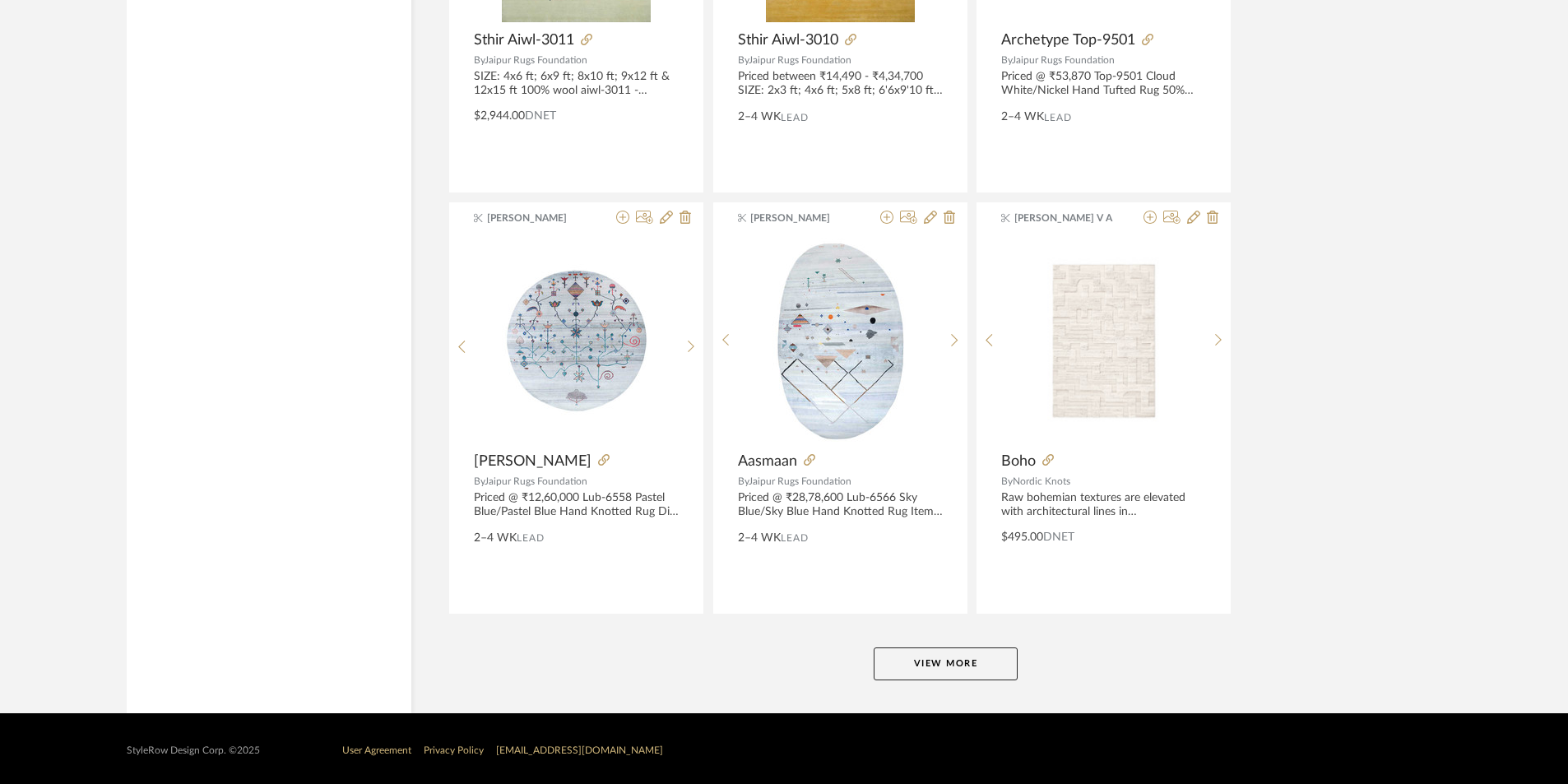
scroll to position [25007, 0]
